Goal: Feedback & Contribution: Submit feedback/report problem

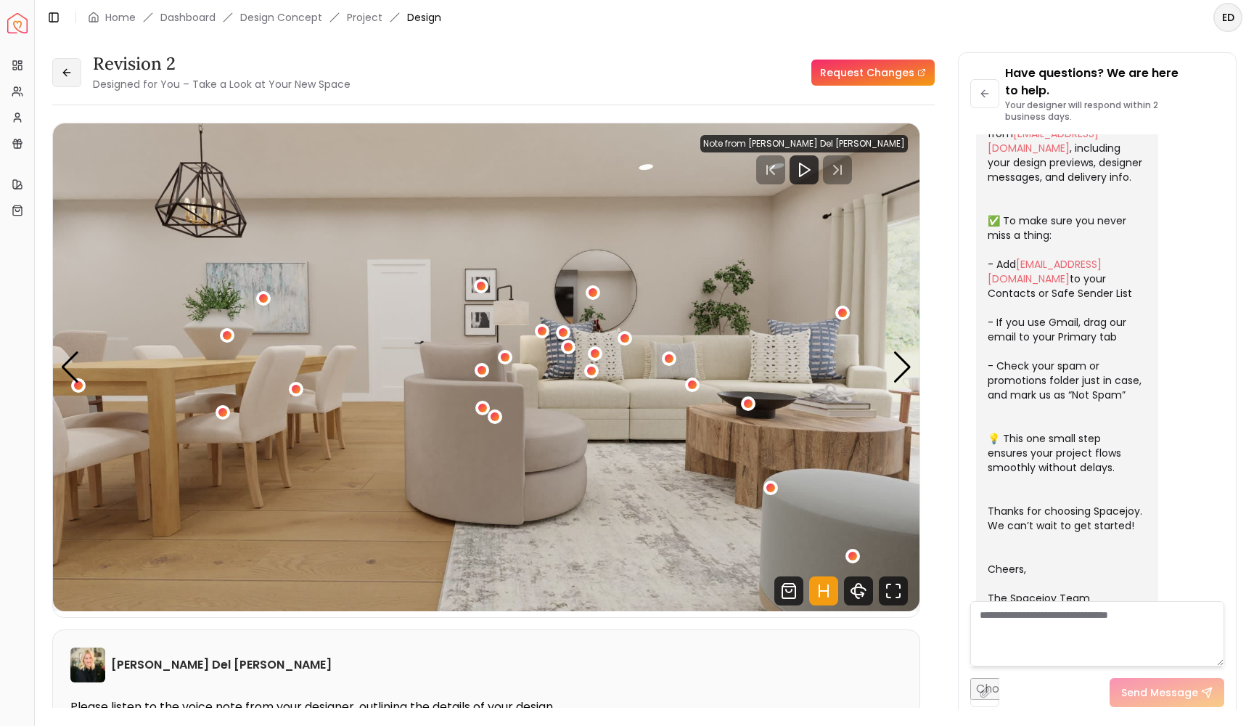
click at [67, 67] on icon at bounding box center [67, 73] width 12 height 12
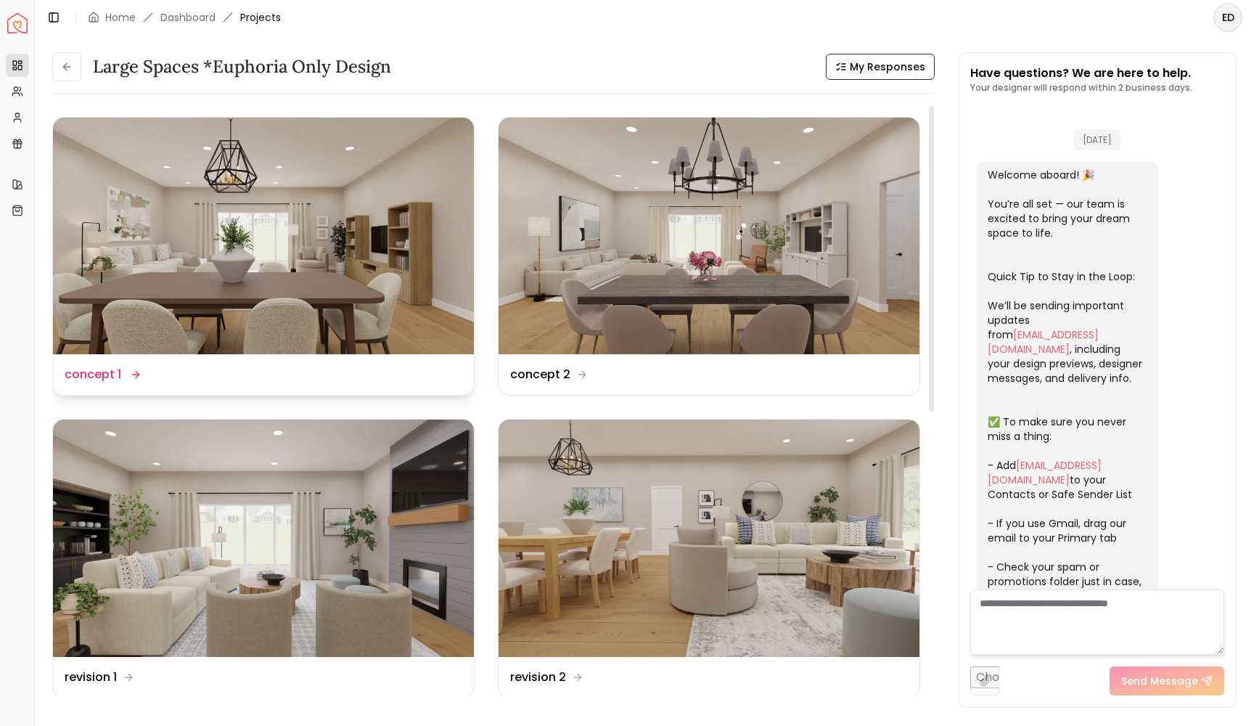
scroll to position [242, 0]
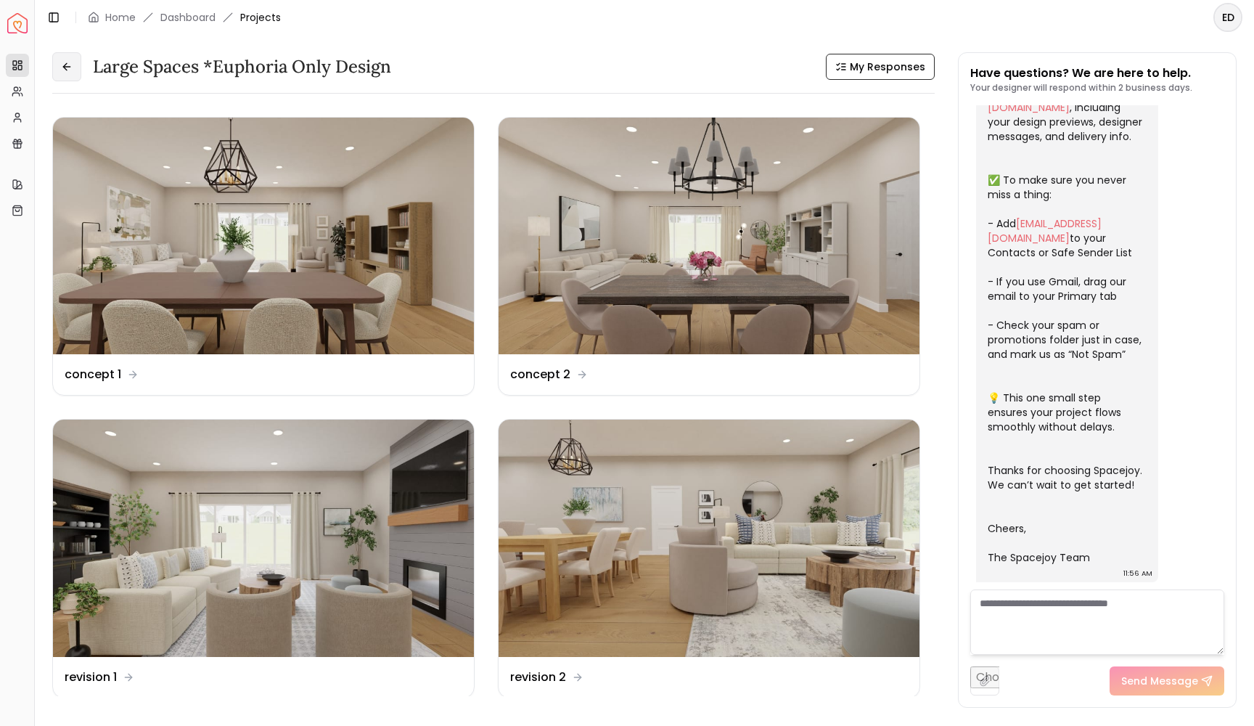
click at [66, 65] on icon at bounding box center [65, 66] width 4 height 7
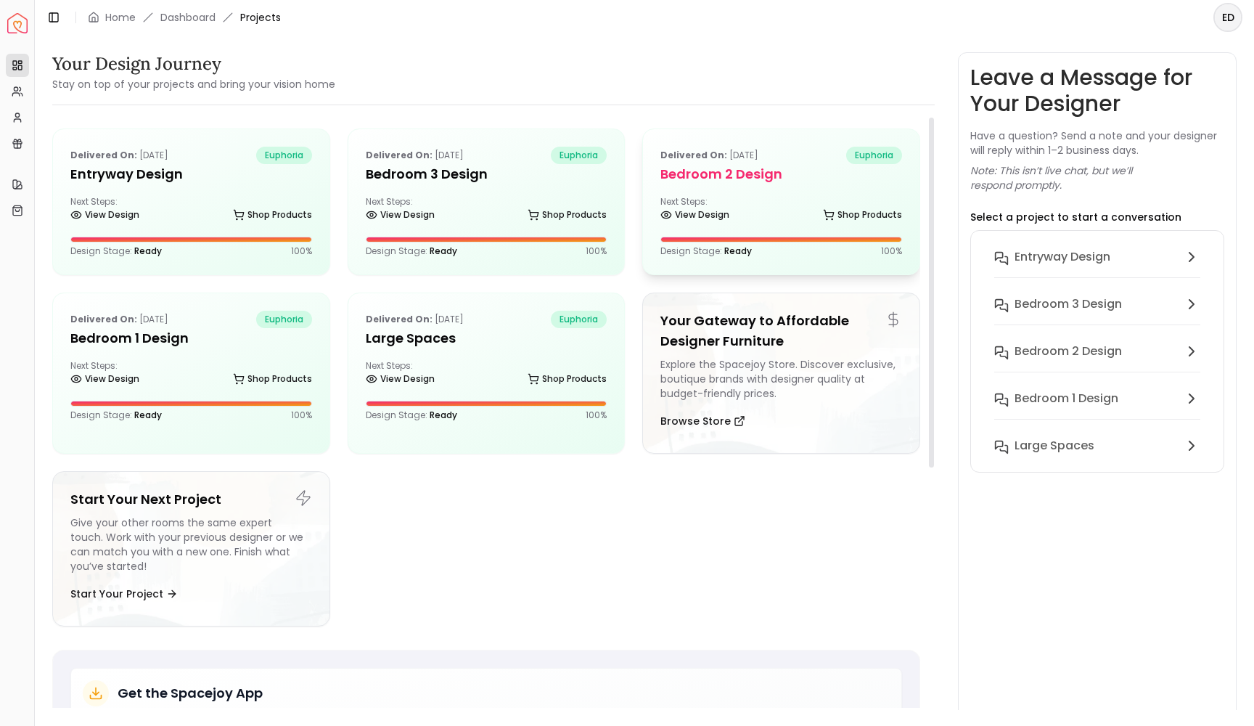
click at [756, 195] on div "Delivered on: Sep 11, 2025 euphoria Bedroom 2 design Next Steps: View Design Sh…" at bounding box center [781, 201] width 276 height 145
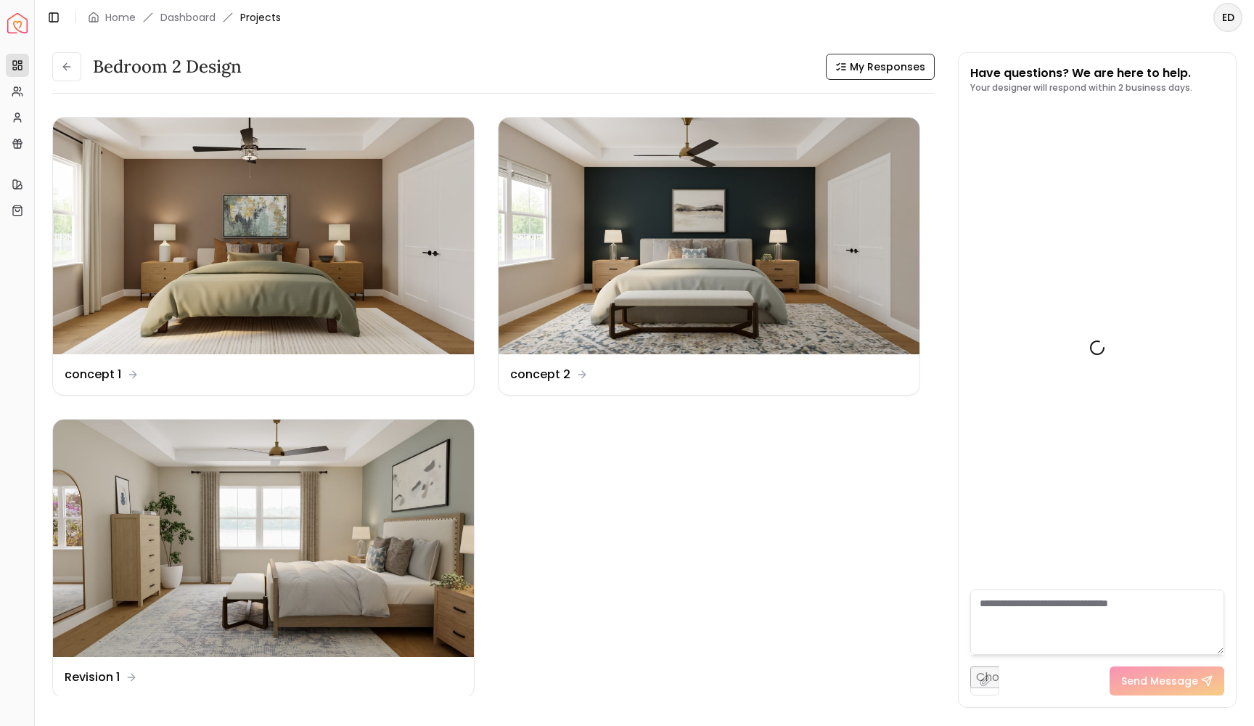
scroll to position [242, 0]
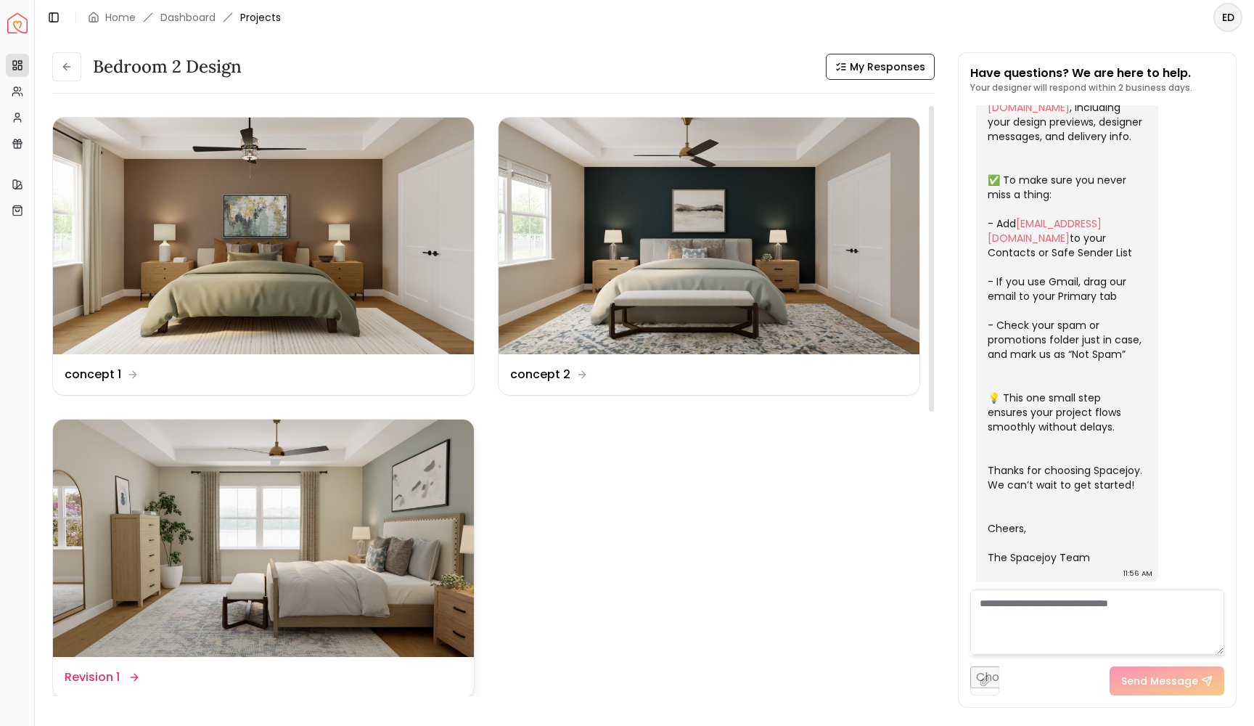
click at [111, 678] on dd "Revision 1" at bounding box center [92, 676] width 55 height 17
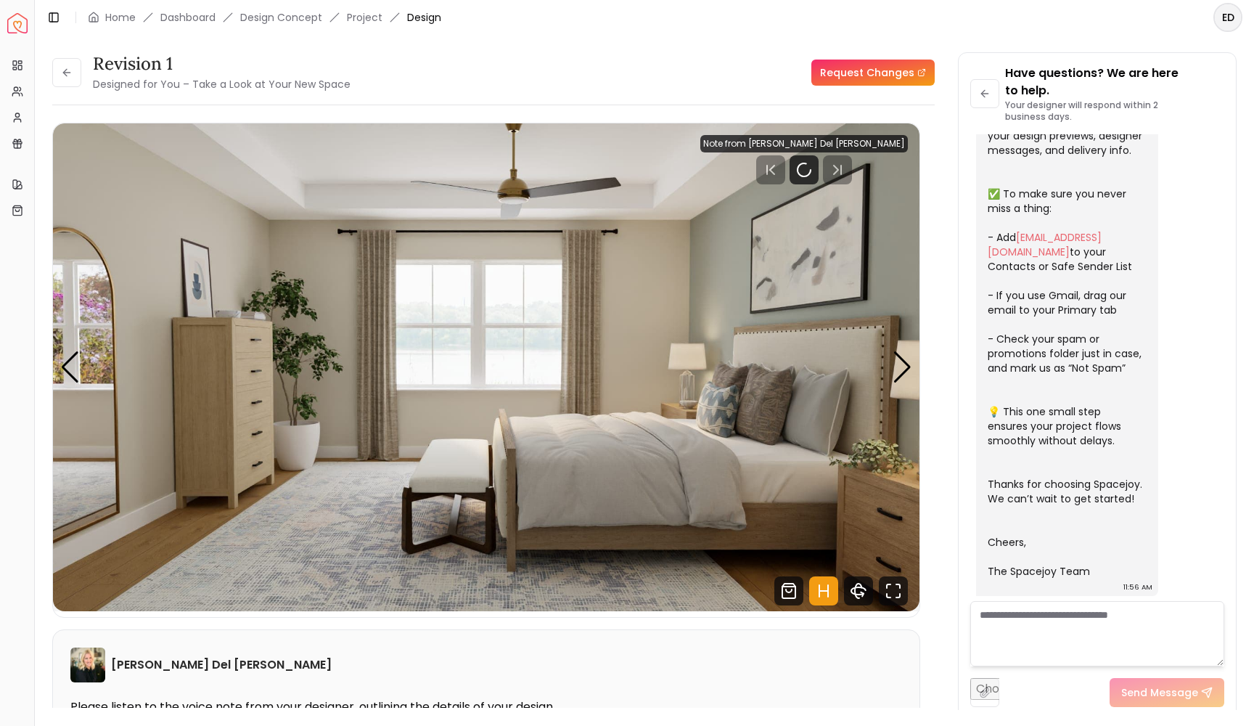
scroll to position [230, 0]
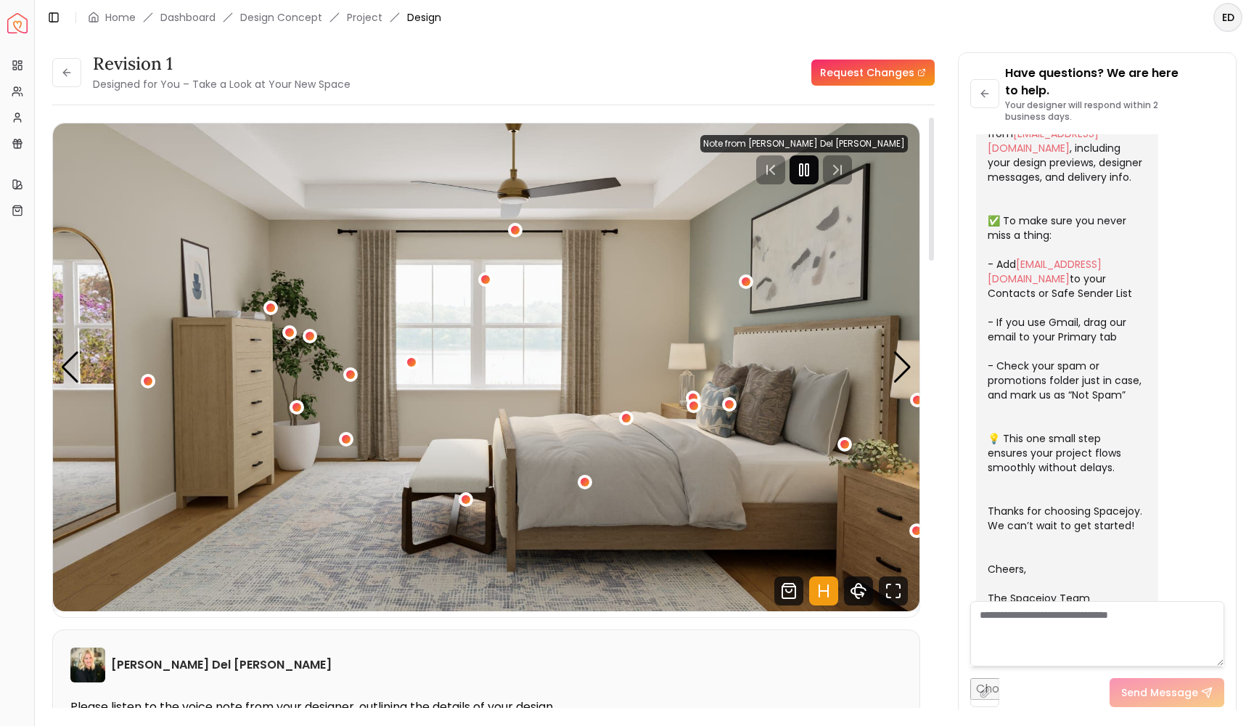
click at [803, 173] on rect "Pause" at bounding box center [801, 170] width 3 height 12
click at [868, 70] on link "Request Changes" at bounding box center [872, 73] width 123 height 26
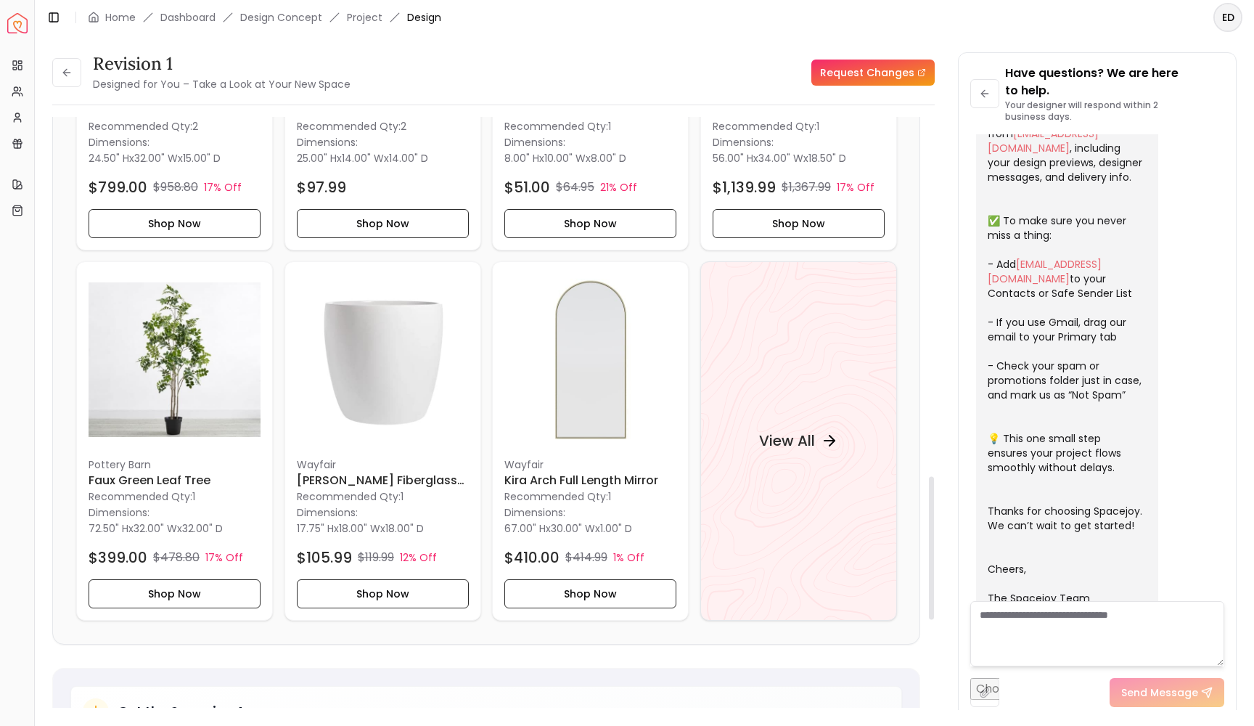
scroll to position [1514, 0]
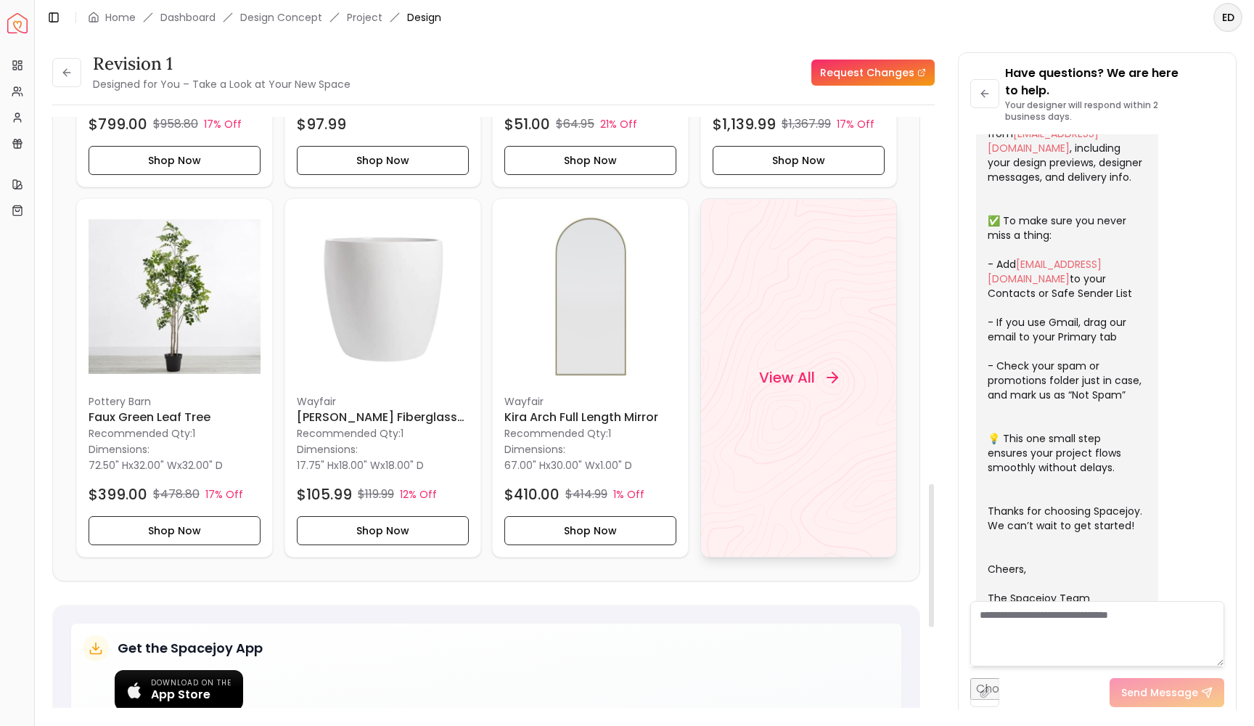
click at [795, 381] on h4 "View All" at bounding box center [786, 377] width 56 height 20
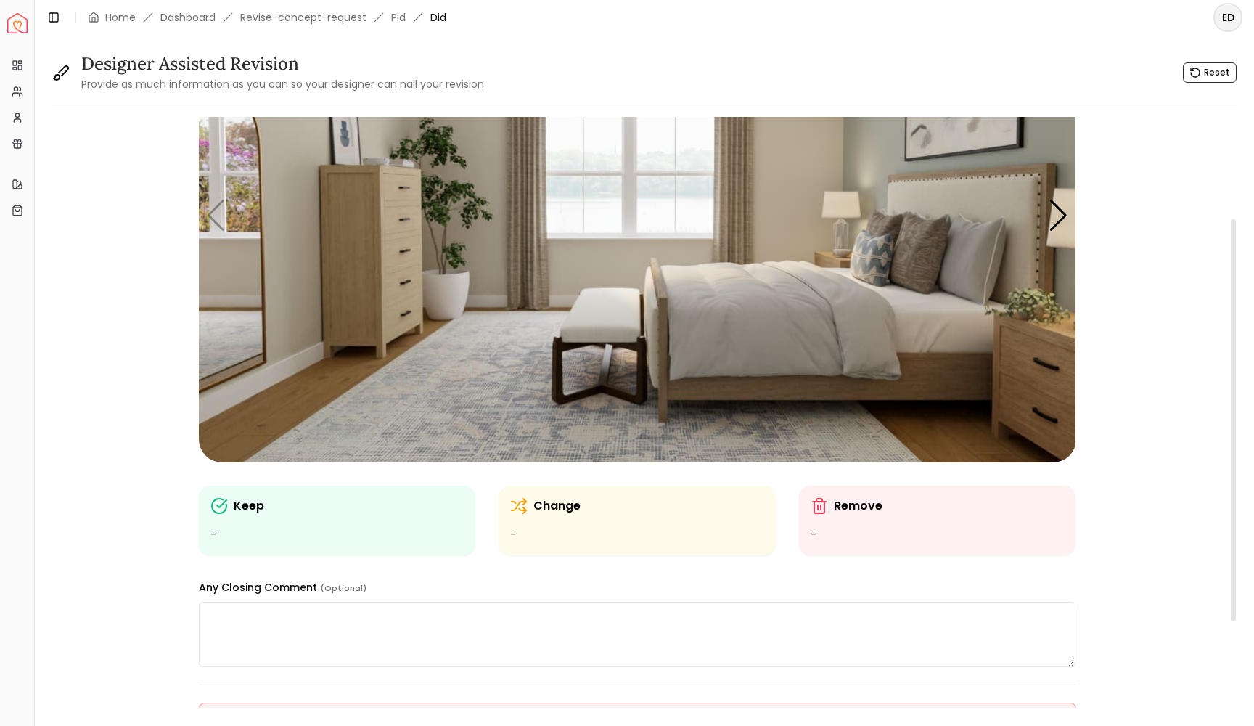
scroll to position [149, 0]
click at [774, 354] on img "1 / 4" at bounding box center [637, 214] width 877 height 493
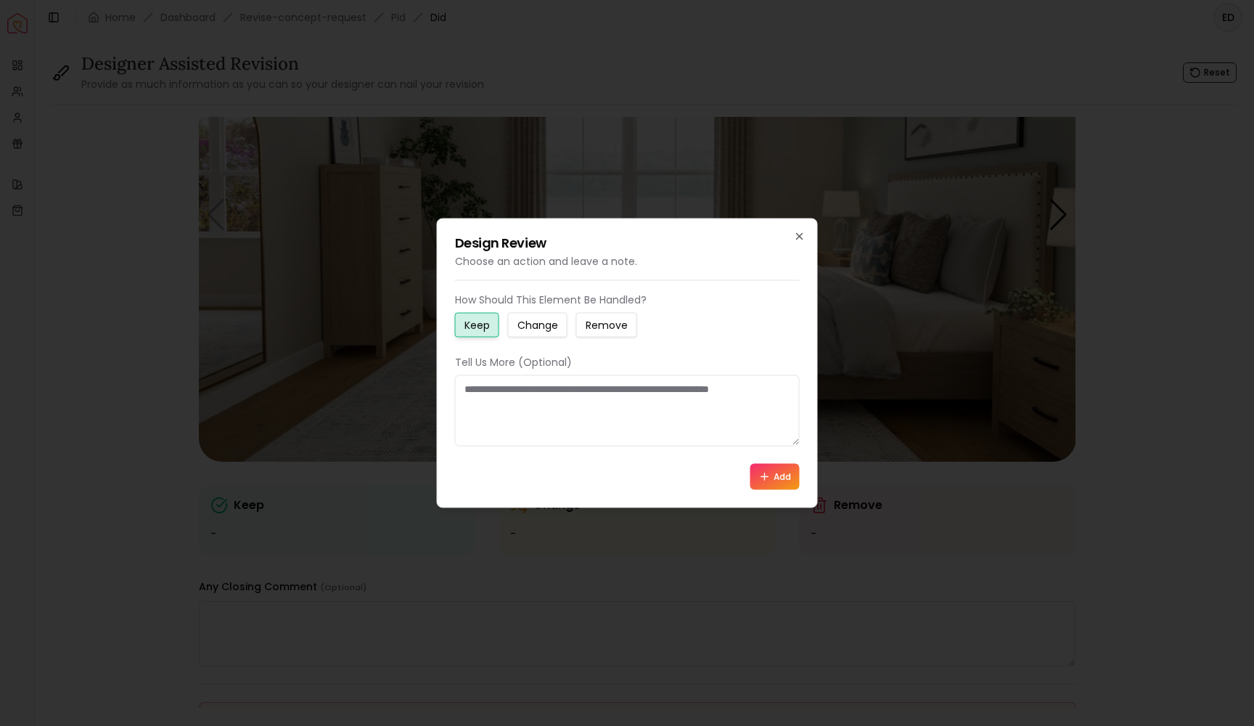
click at [547, 326] on small "Change" at bounding box center [537, 325] width 41 height 15
click at [491, 398] on textarea at bounding box center [627, 410] width 345 height 71
paste textarea "**********"
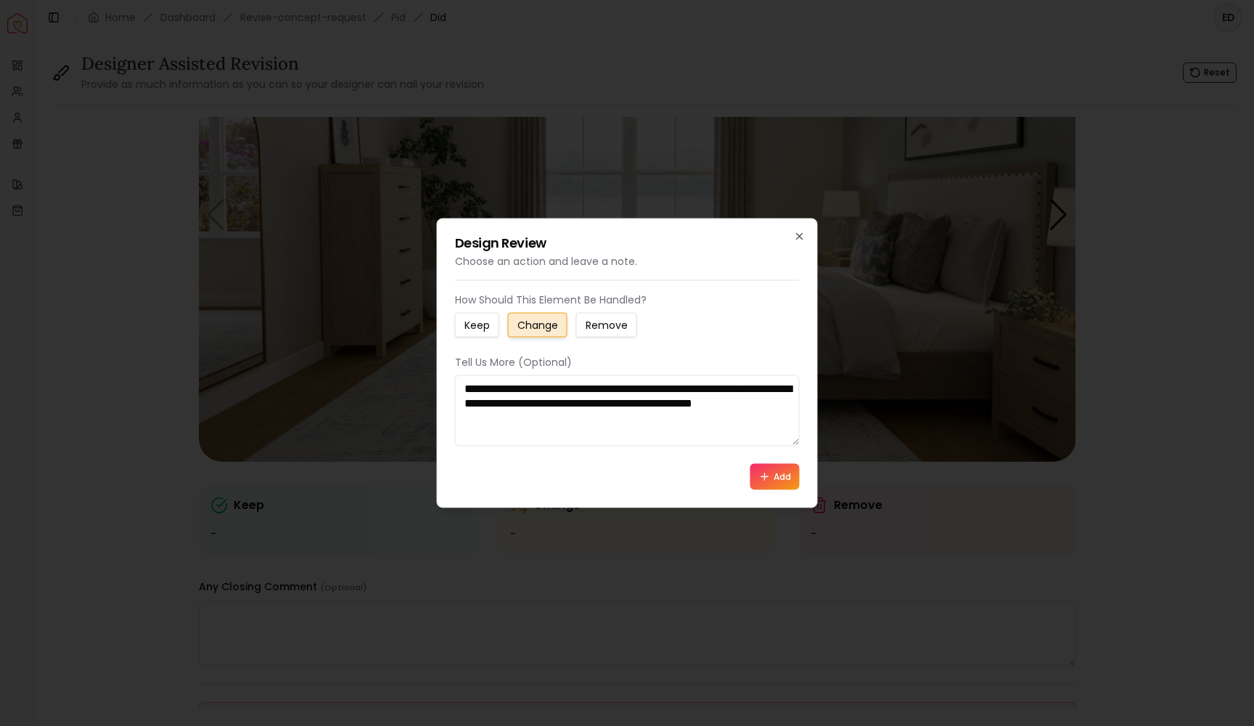
click at [553, 388] on textarea "**********" at bounding box center [627, 410] width 345 height 71
click at [552, 431] on textarea "**********" at bounding box center [627, 410] width 345 height 71
type textarea "**********"
click at [779, 476] on button "Add" at bounding box center [774, 477] width 49 height 26
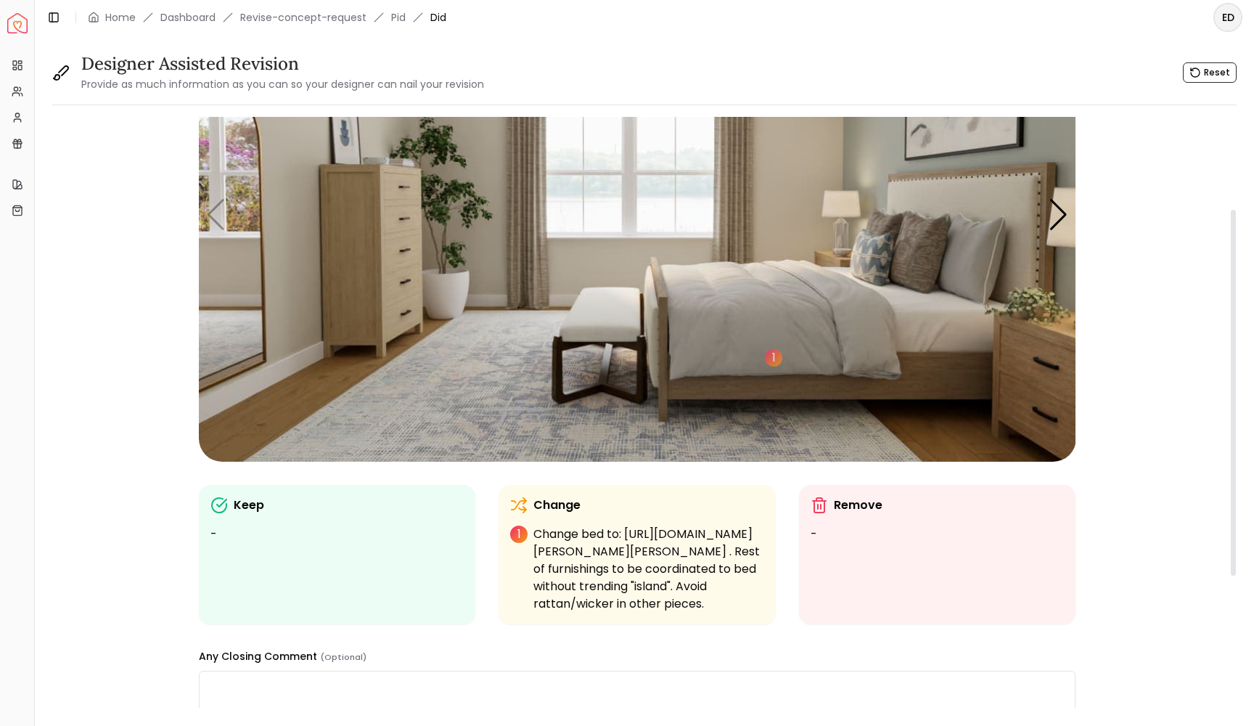
click at [241, 515] on div "Keep -" at bounding box center [337, 519] width 254 height 46
click at [242, 508] on p "Keep" at bounding box center [249, 504] width 30 height 17
click at [283, 590] on div "Keep -" at bounding box center [337, 554] width 277 height 139
click at [249, 511] on p "Keep" at bounding box center [249, 504] width 30 height 17
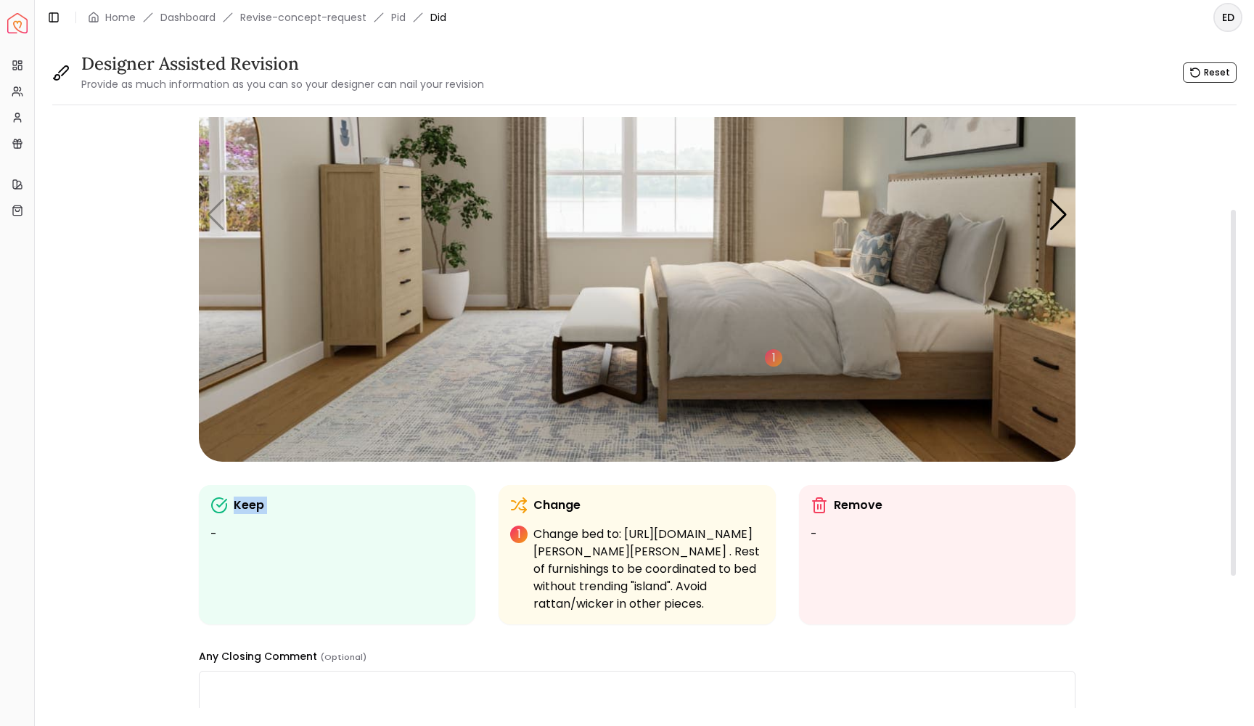
click at [249, 511] on p "Keep" at bounding box center [249, 504] width 30 height 17
click at [351, 320] on img "1 / 4" at bounding box center [637, 214] width 877 height 493
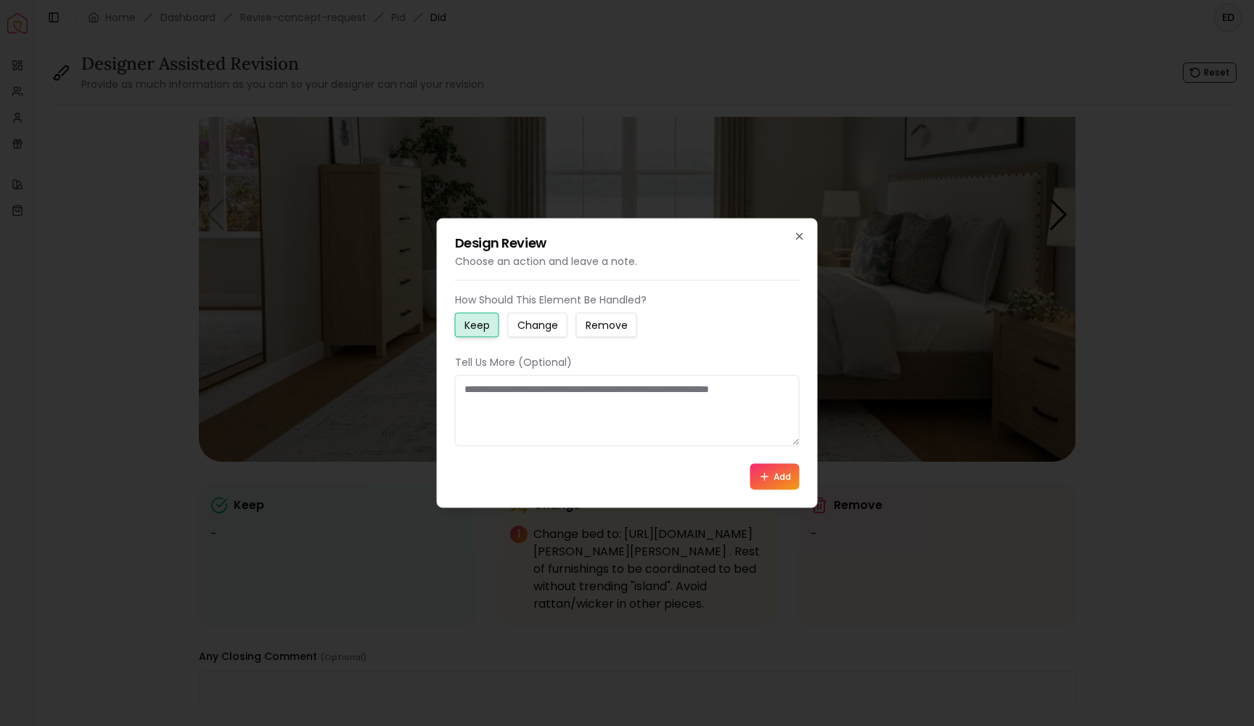
click at [468, 417] on textarea at bounding box center [627, 410] width 345 height 71
type textarea "**********"
click at [779, 474] on button "Add" at bounding box center [774, 477] width 49 height 26
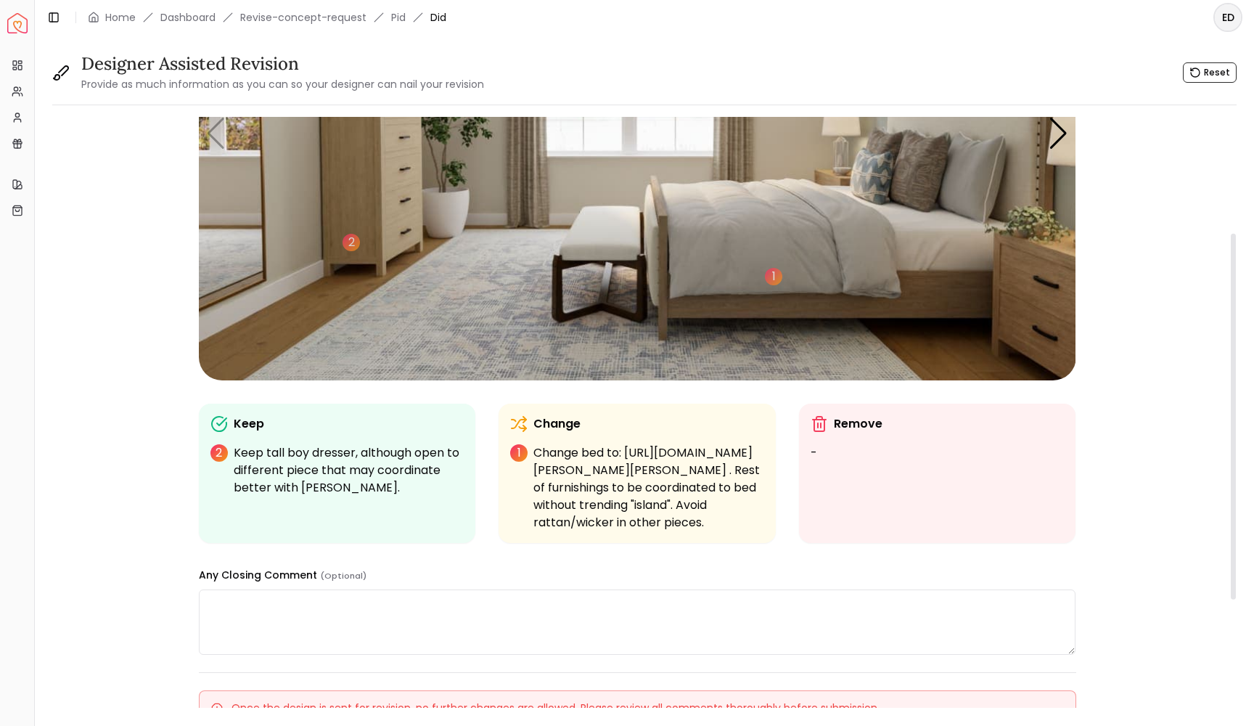
scroll to position [239, 0]
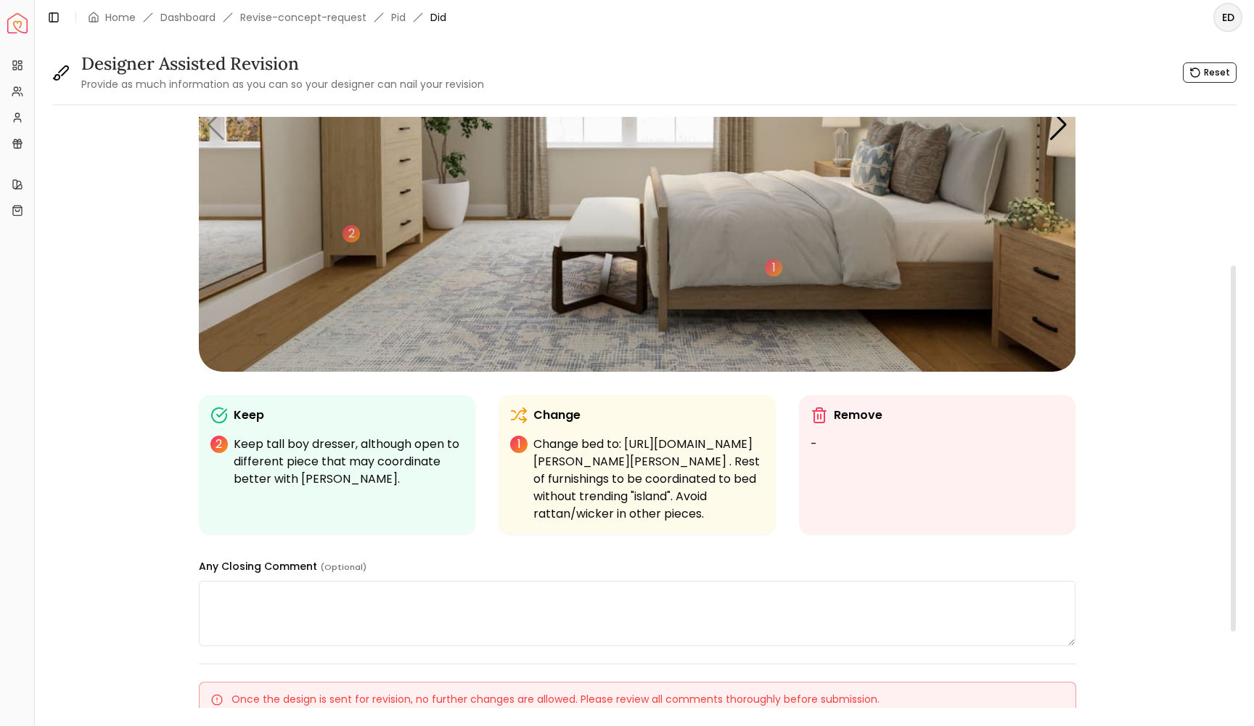
click at [241, 621] on textarea at bounding box center [637, 613] width 877 height 65
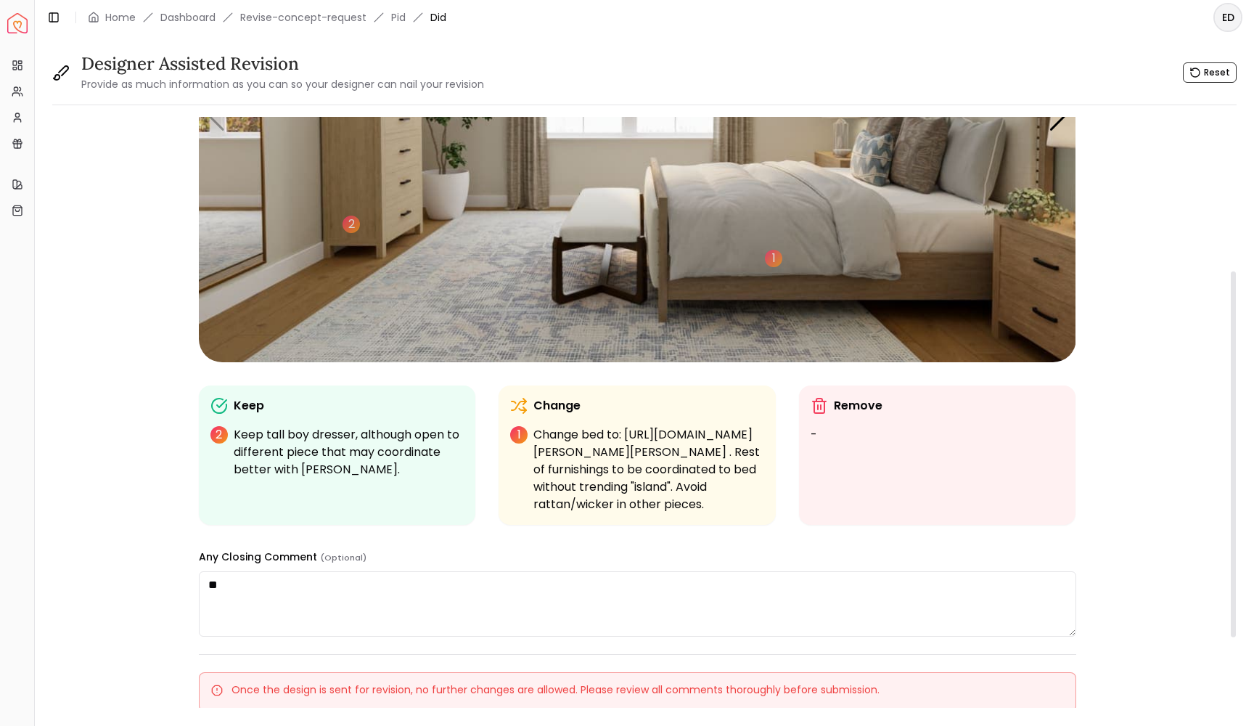
type textarea "*"
click at [504, 216] on img "1 / 4" at bounding box center [637, 115] width 877 height 493
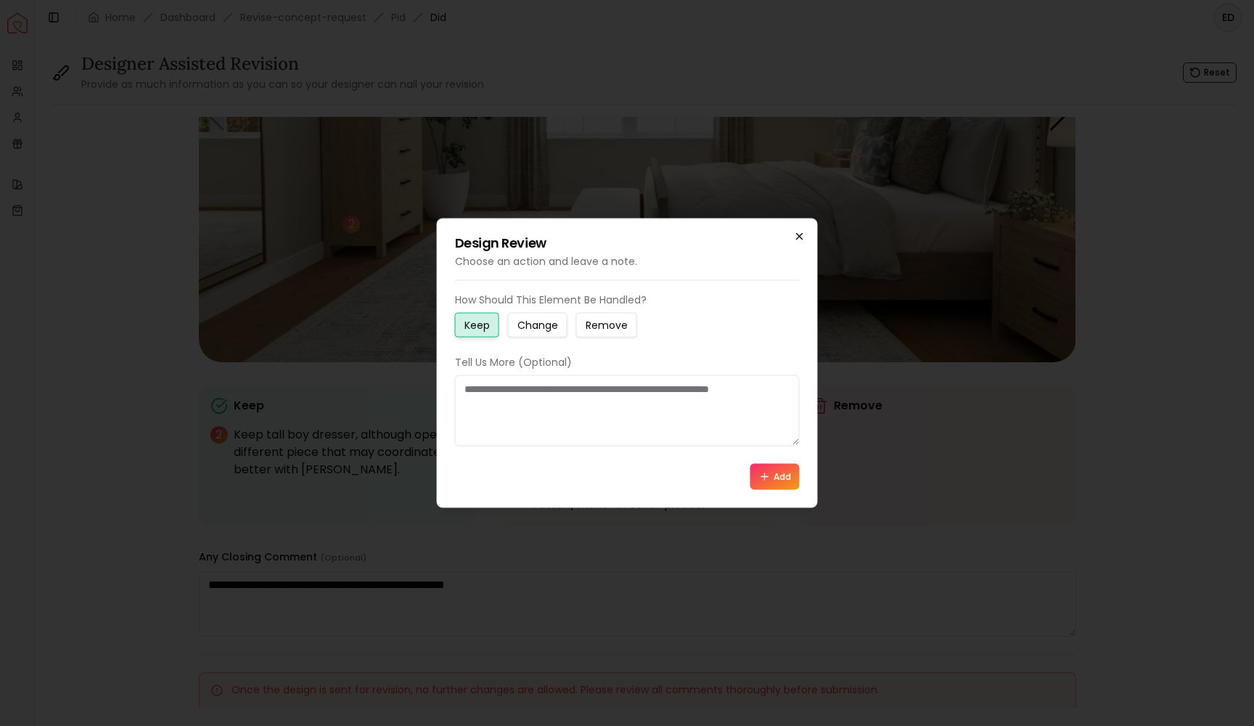
click at [802, 236] on icon "button" at bounding box center [800, 237] width 12 height 12
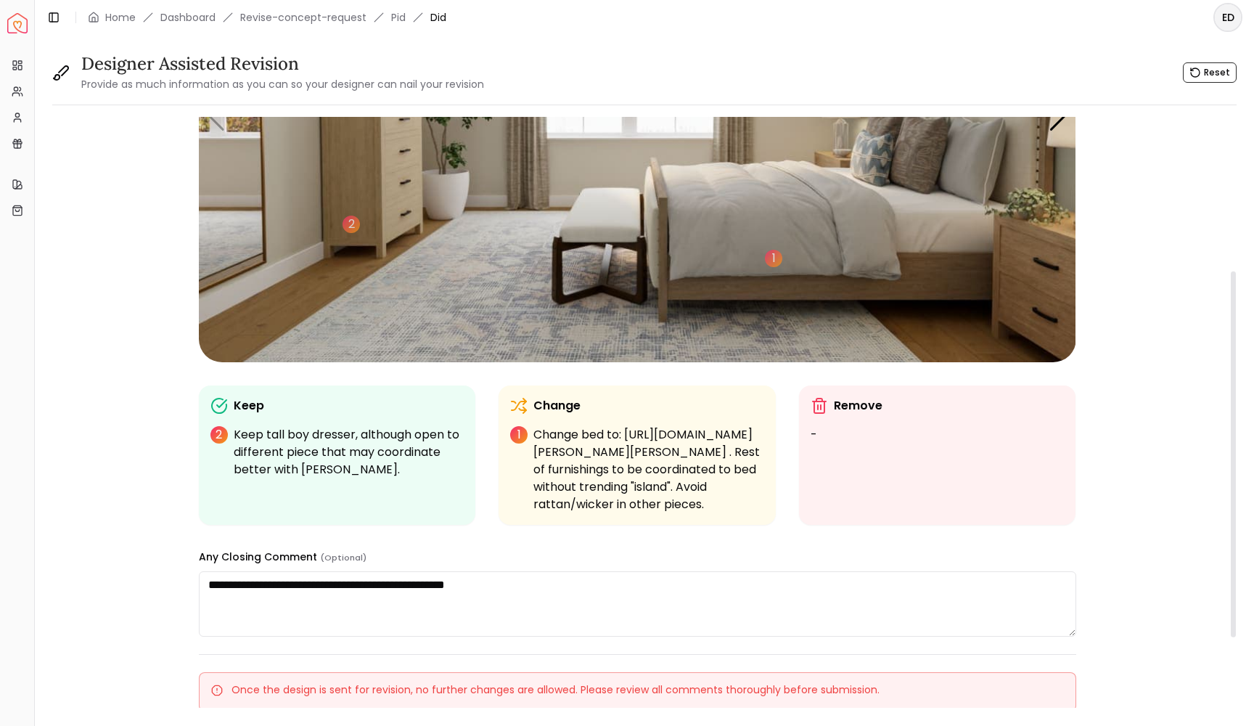
click at [522, 607] on textarea "**********" at bounding box center [637, 603] width 877 height 65
type textarea "*"
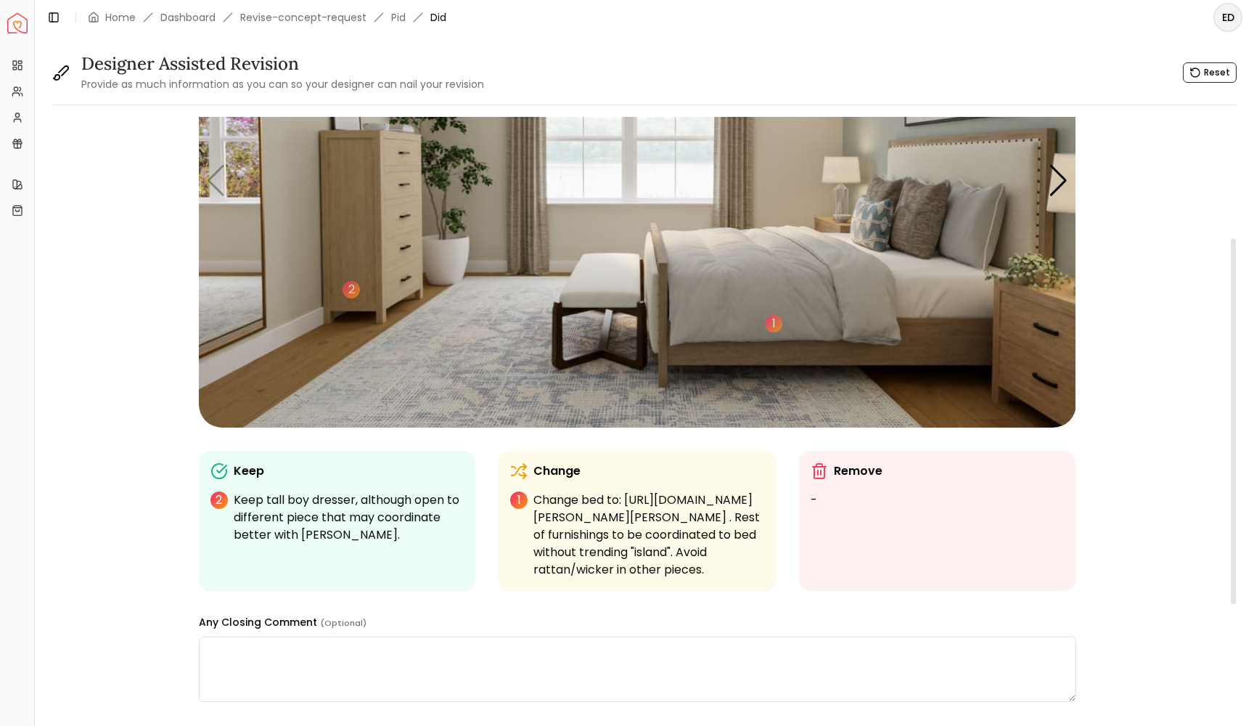
scroll to position [179, 0]
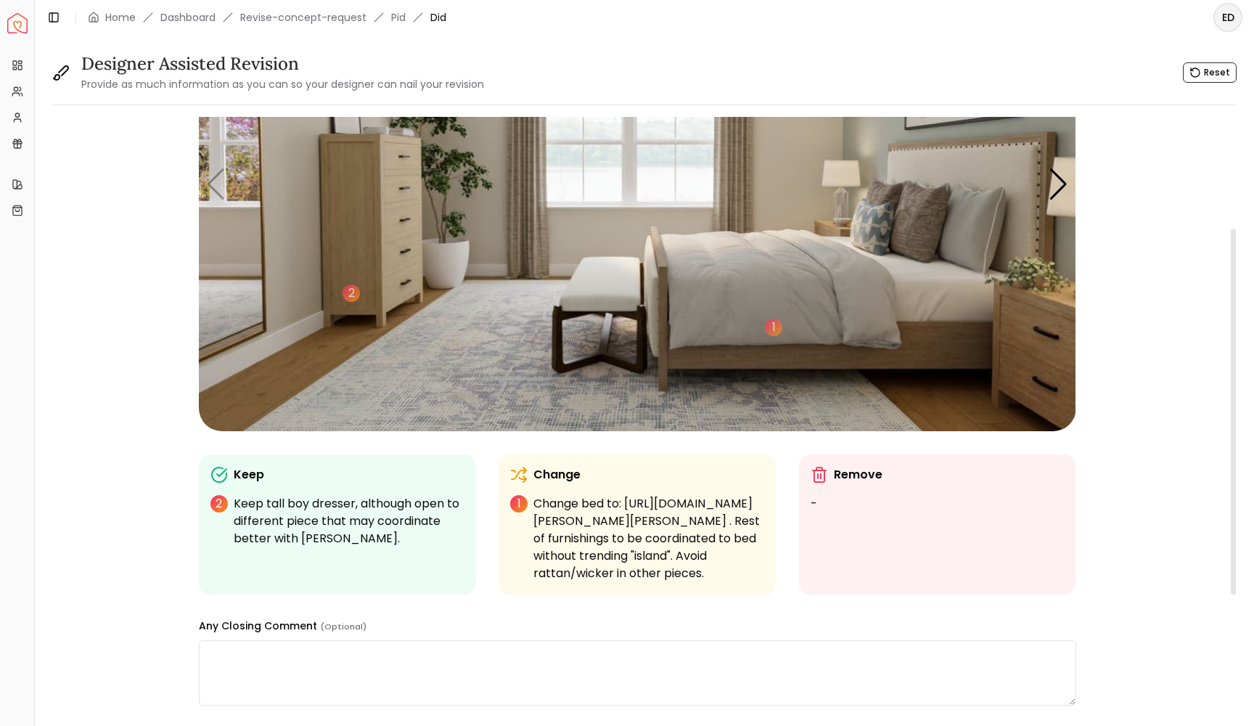
click at [607, 309] on img "1 / 4" at bounding box center [637, 184] width 877 height 493
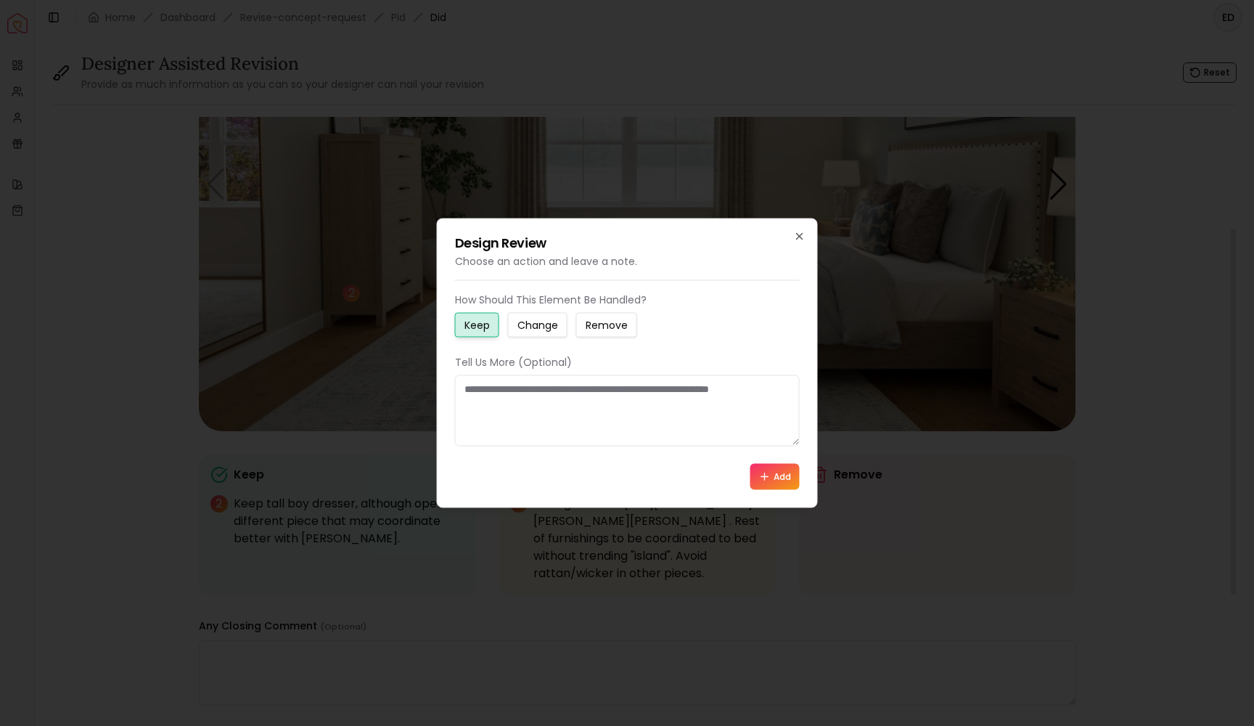
click at [557, 327] on small "Change" at bounding box center [537, 325] width 41 height 15
click at [511, 391] on textarea at bounding box center [627, 410] width 345 height 71
type textarea "*"
type textarea "**********"
click at [774, 481] on button "Add" at bounding box center [774, 477] width 49 height 26
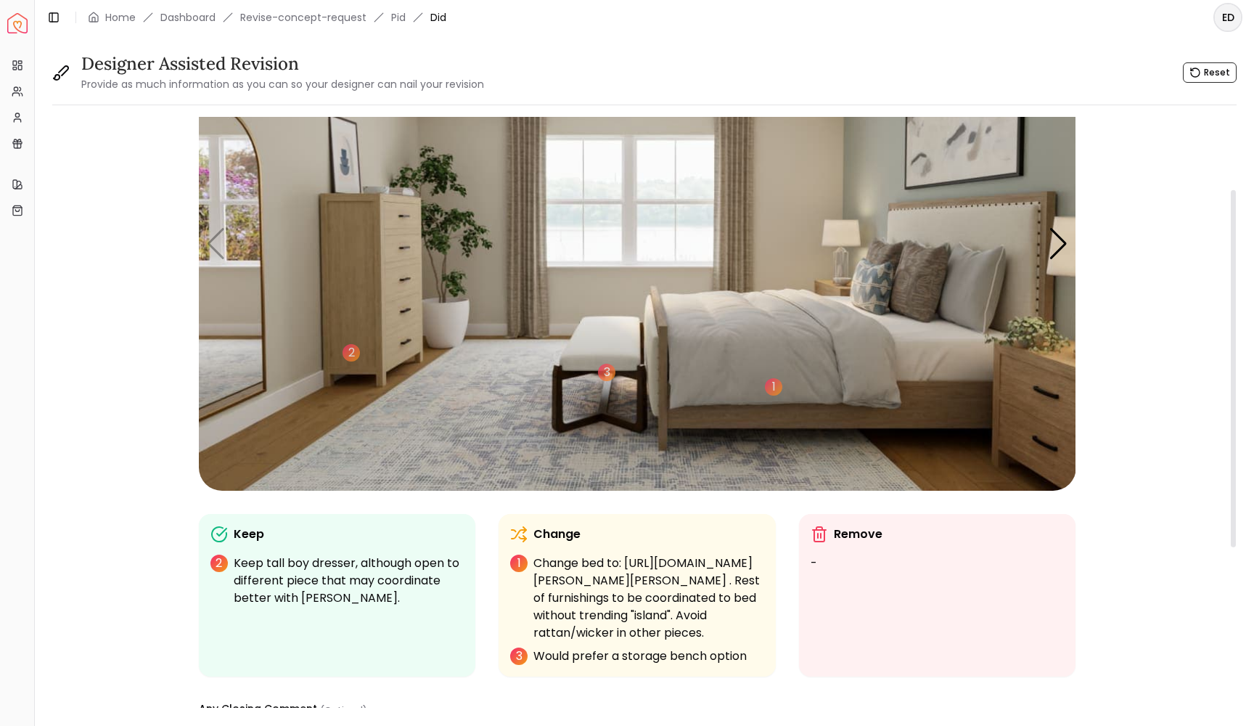
scroll to position [126, 0]
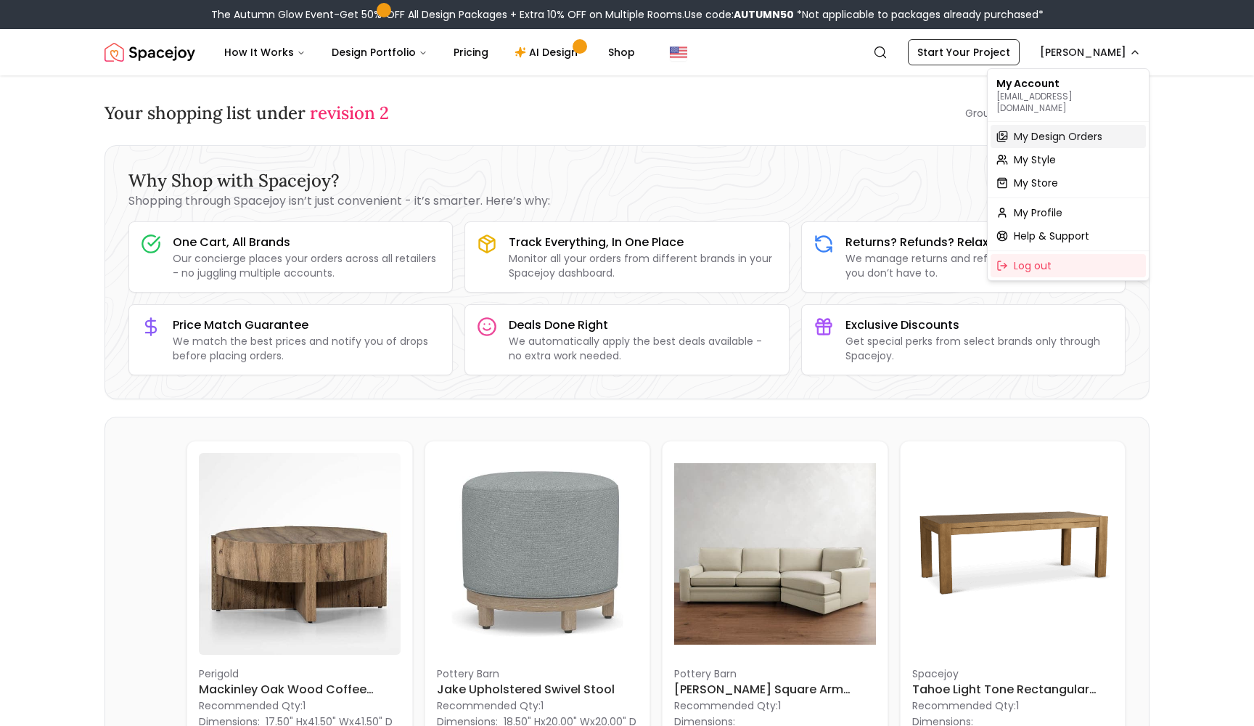
click at [1073, 129] on span "My Design Orders" at bounding box center [1058, 136] width 89 height 15
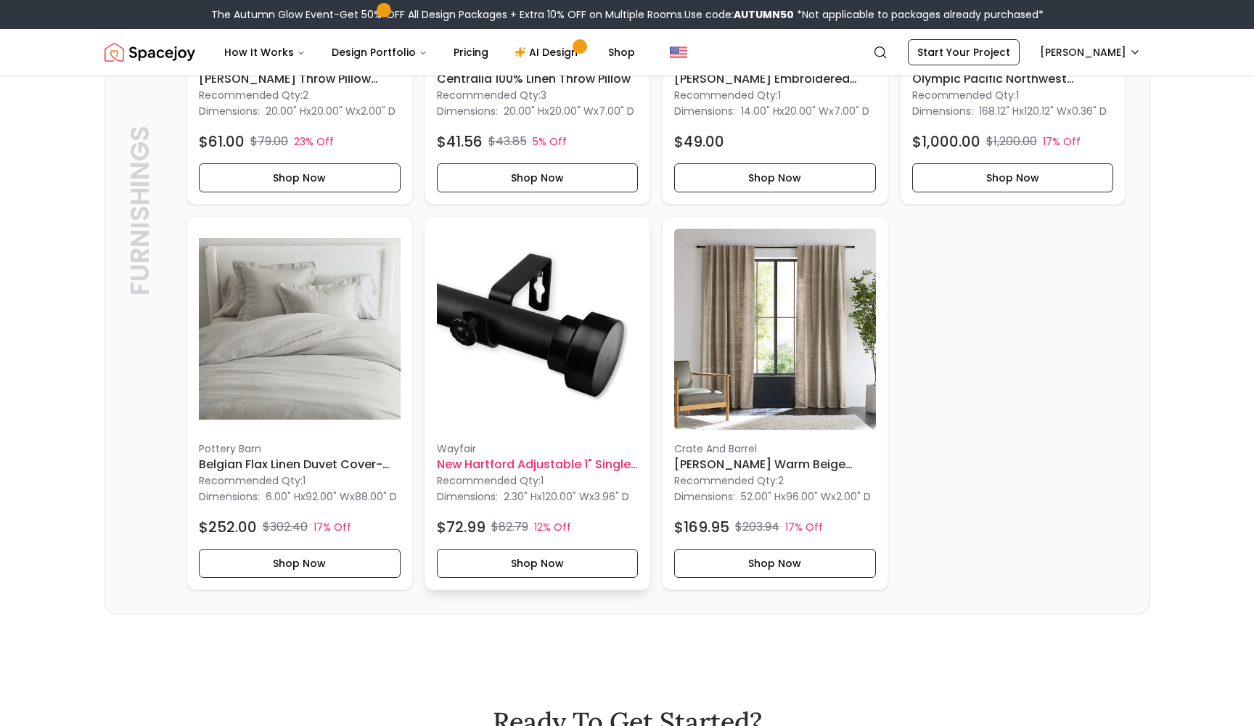
scroll to position [3260, 0]
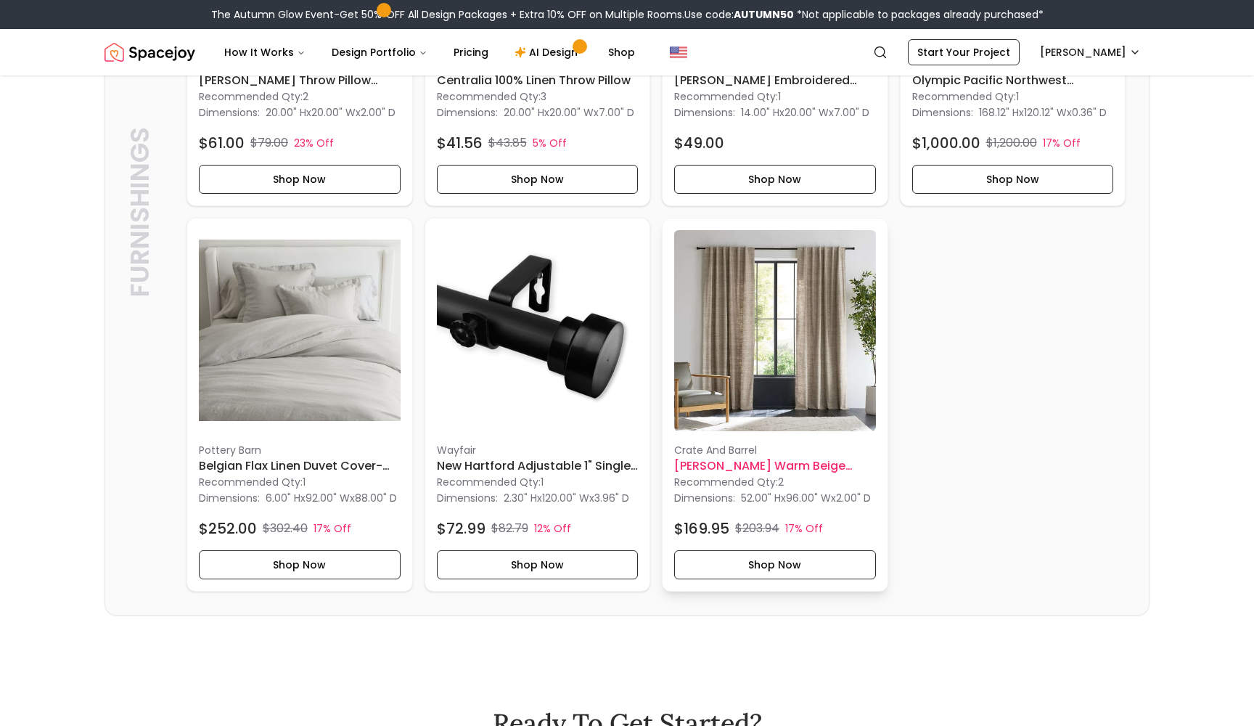
click at [739, 475] on h6 "Trevino Warm Beige Cotton Silk Blend Window Curtain Panel-96"" at bounding box center [775, 465] width 202 height 17
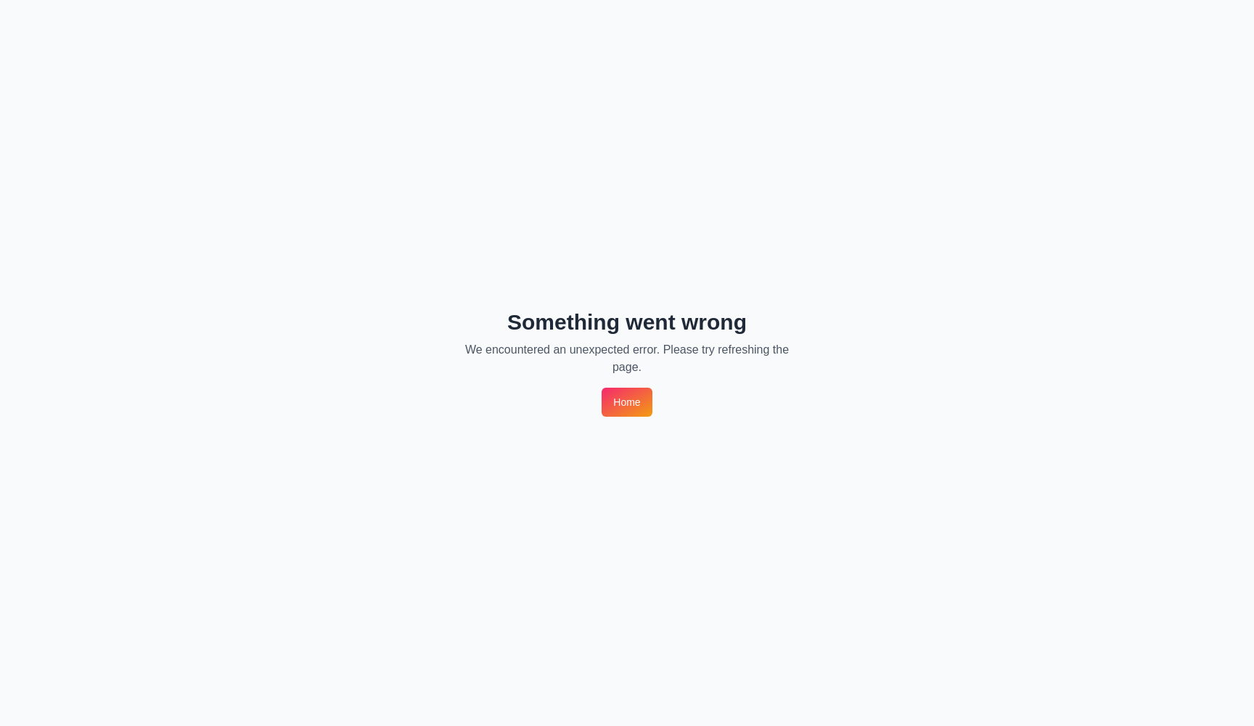
click at [637, 405] on link "Home" at bounding box center [627, 402] width 50 height 29
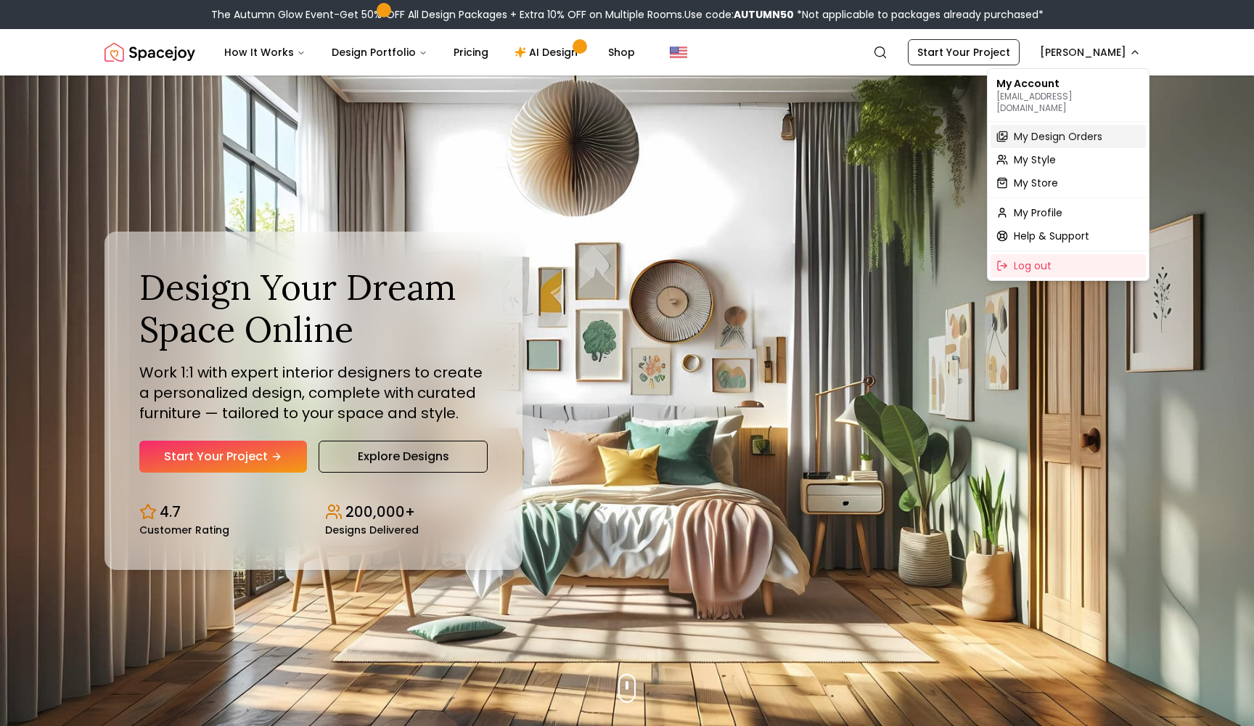
click at [1064, 133] on div "My Design Orders" at bounding box center [1068, 136] width 155 height 23
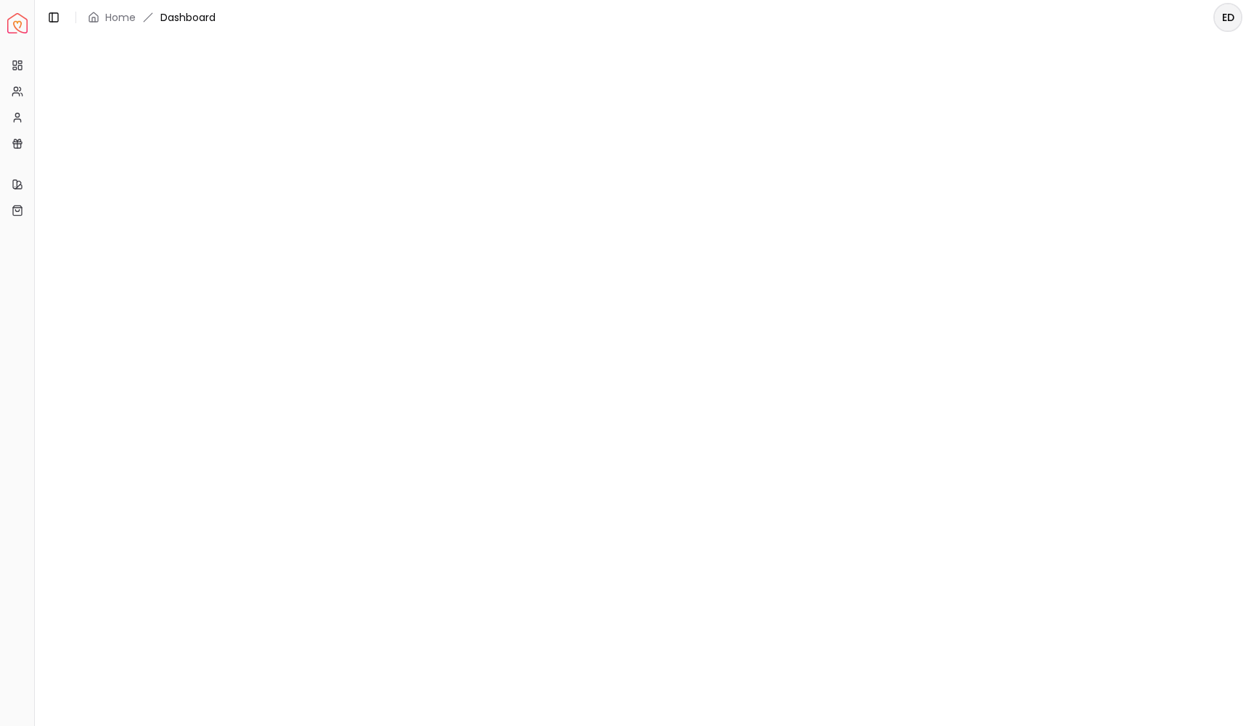
click at [1064, 133] on div at bounding box center [644, 372] width 1219 height 675
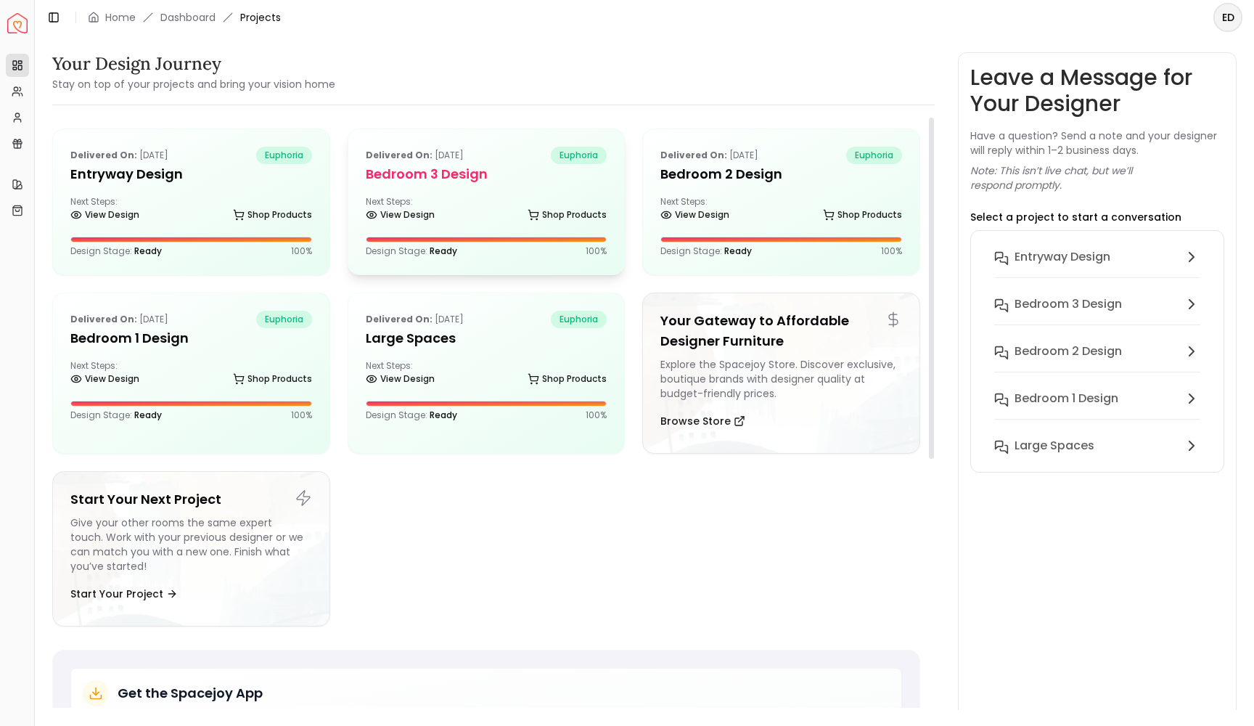
click at [463, 221] on div "View Design Shop Products" at bounding box center [487, 217] width 242 height 15
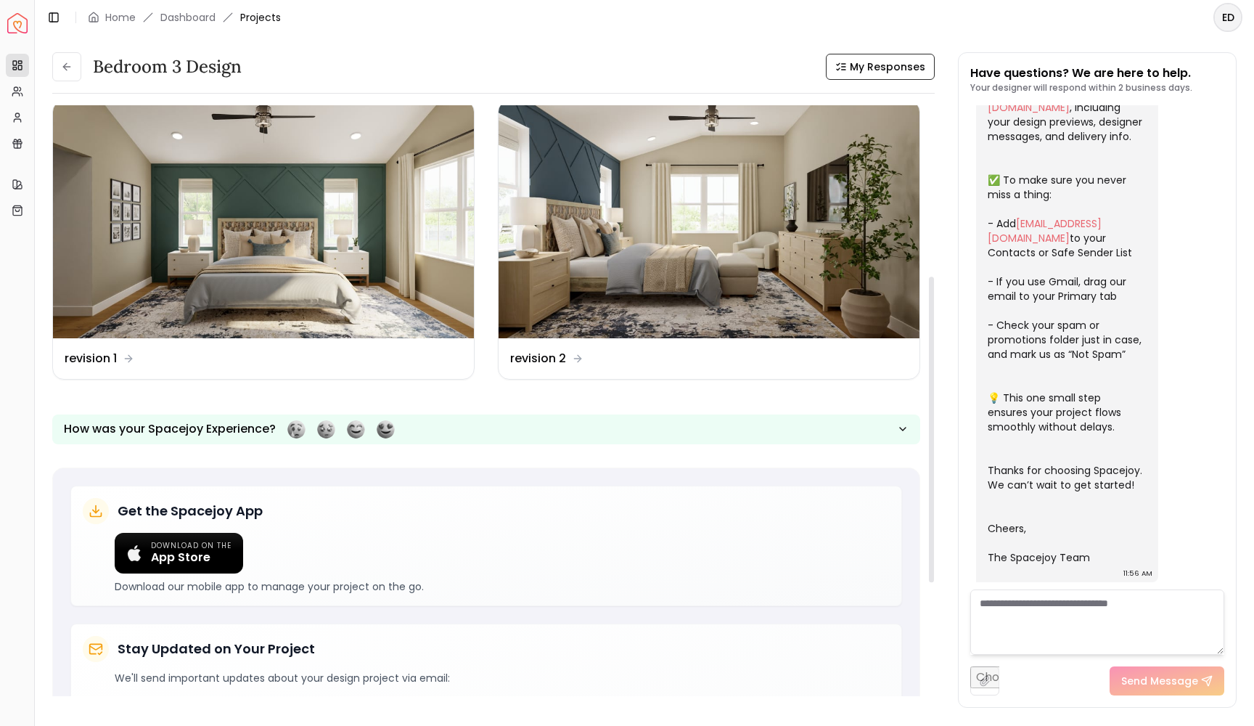
scroll to position [306, 0]
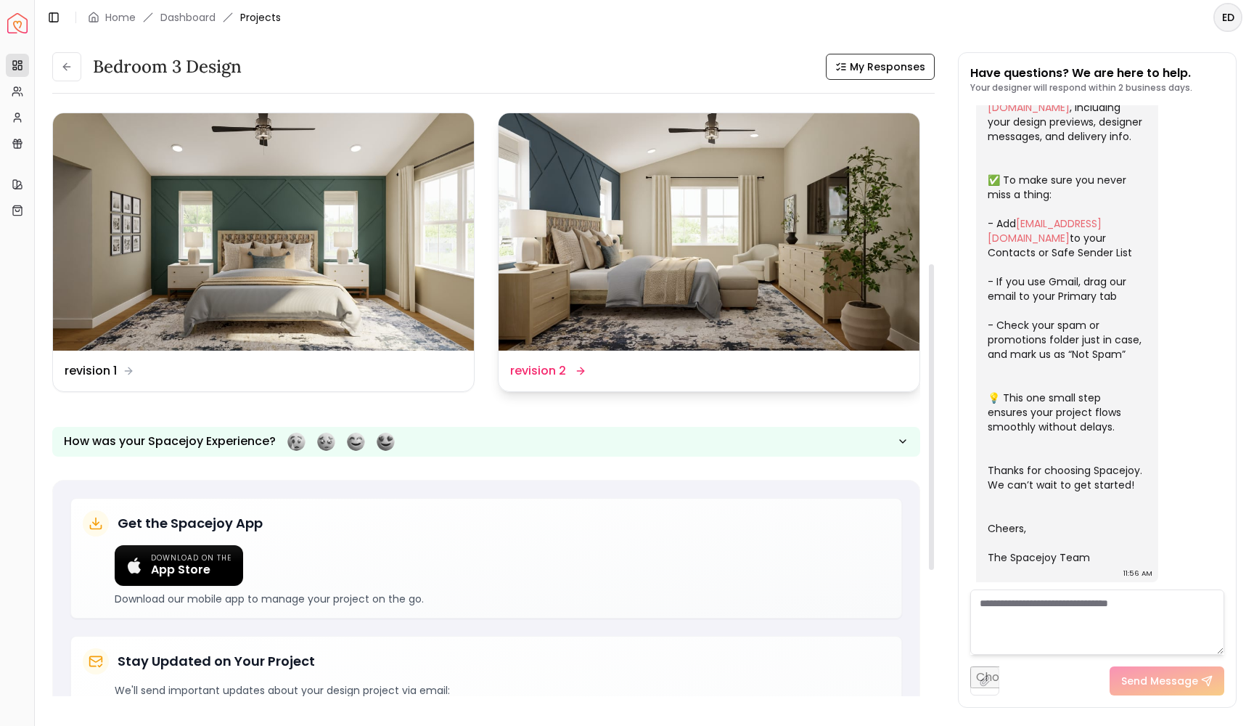
click at [552, 372] on dd "revision 2" at bounding box center [538, 370] width 56 height 17
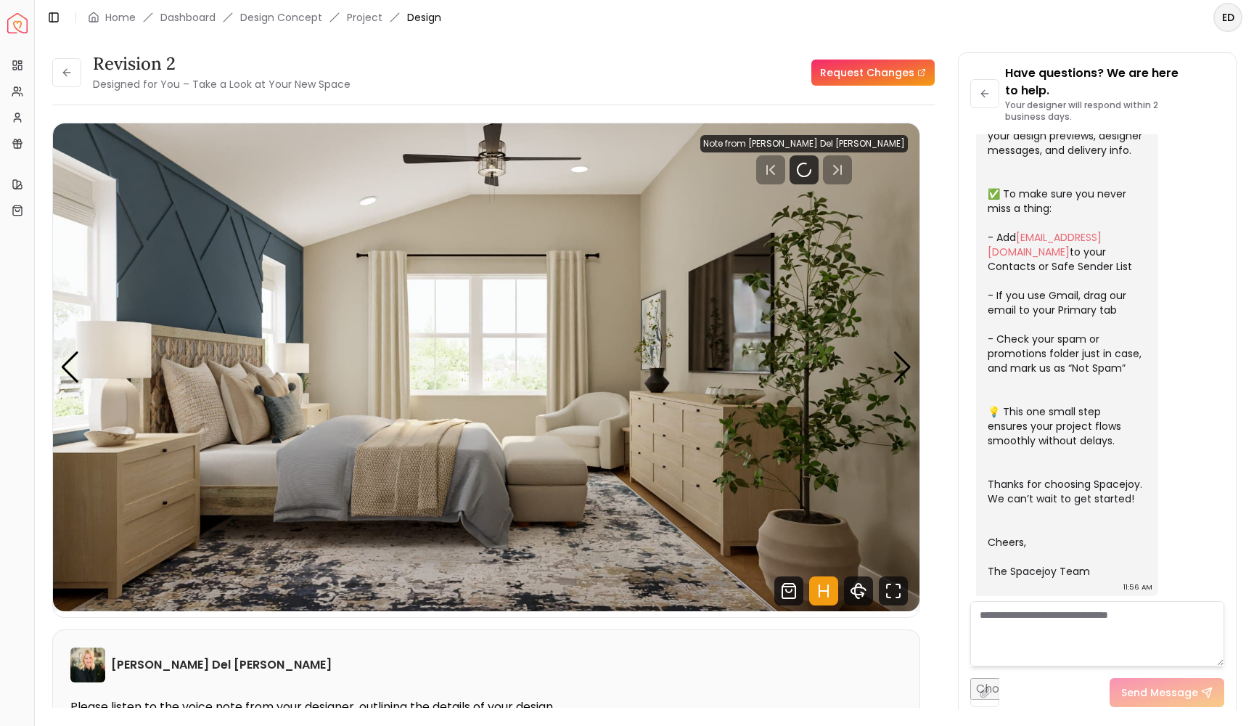
scroll to position [230, 0]
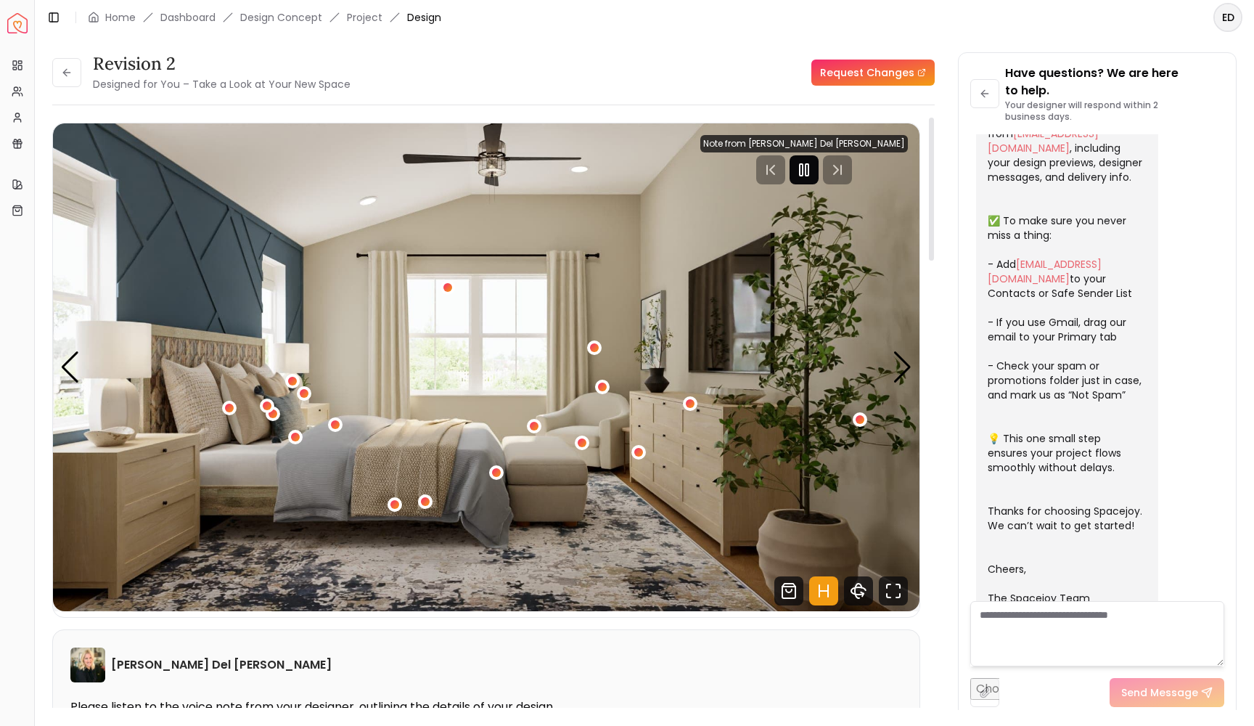
click at [808, 173] on rect "Pause" at bounding box center [806, 170] width 3 height 12
click at [877, 75] on link "Request Changes" at bounding box center [872, 73] width 123 height 26
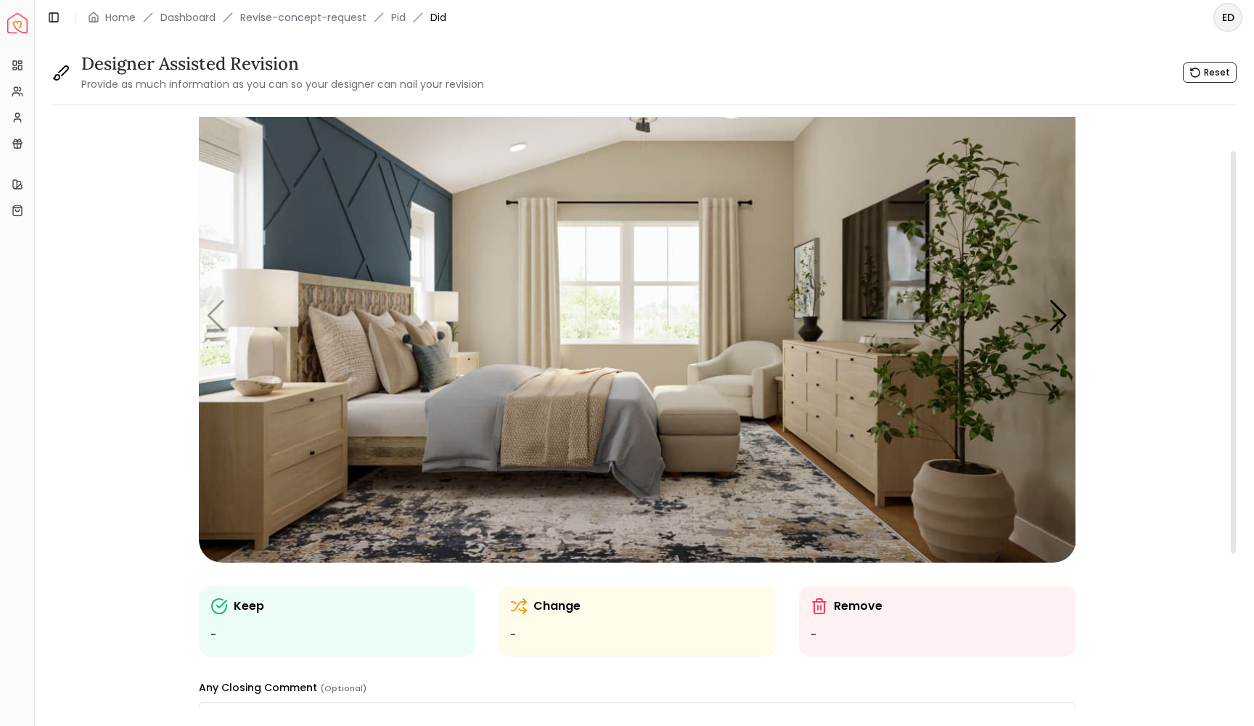
scroll to position [49, 0]
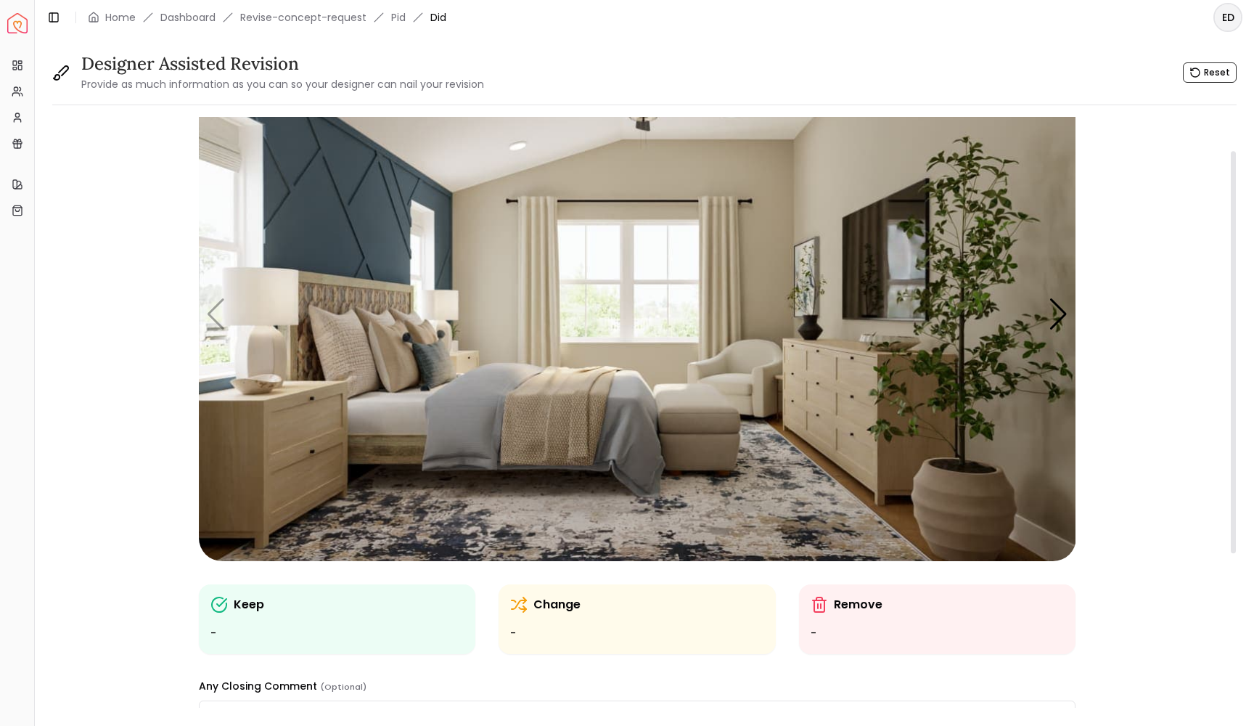
click at [535, 607] on p "Change" at bounding box center [556, 604] width 47 height 17
click at [406, 415] on img "1 / 5" at bounding box center [637, 313] width 877 height 493
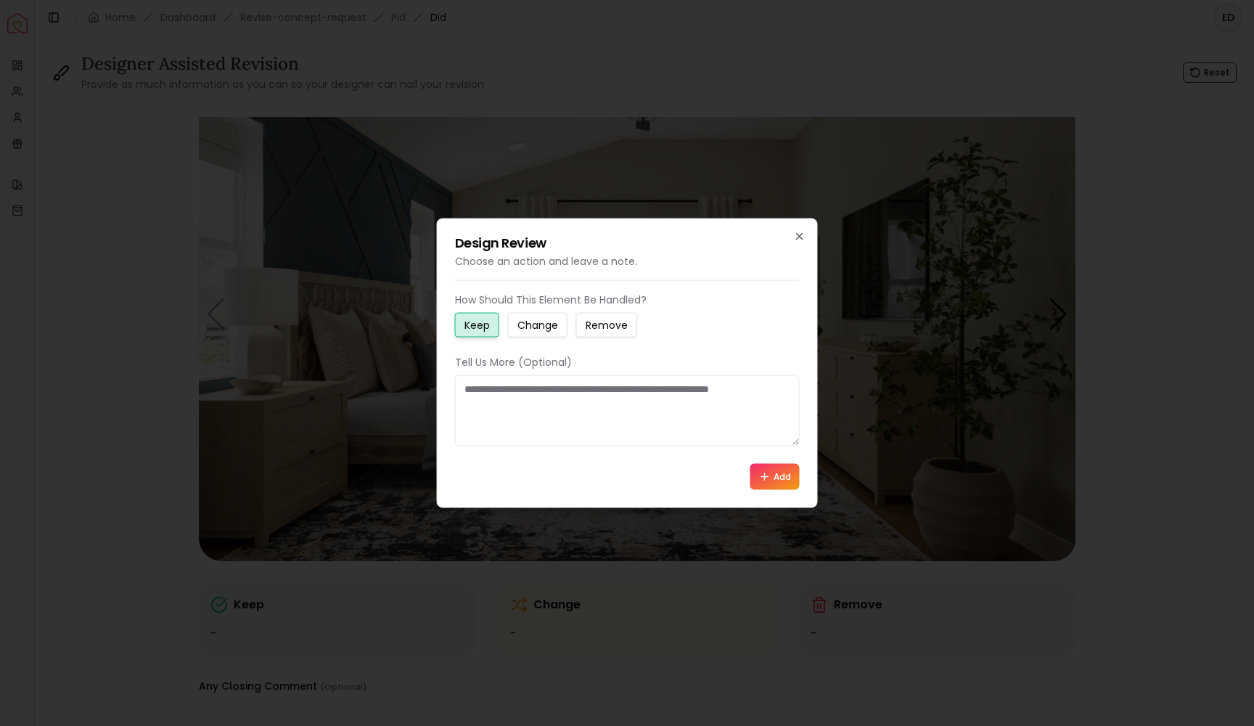
click at [525, 335] on button "Change" at bounding box center [538, 325] width 60 height 25
click at [509, 394] on textarea at bounding box center [627, 410] width 345 height 71
type textarea "**********"
